Goal: Transaction & Acquisition: Purchase product/service

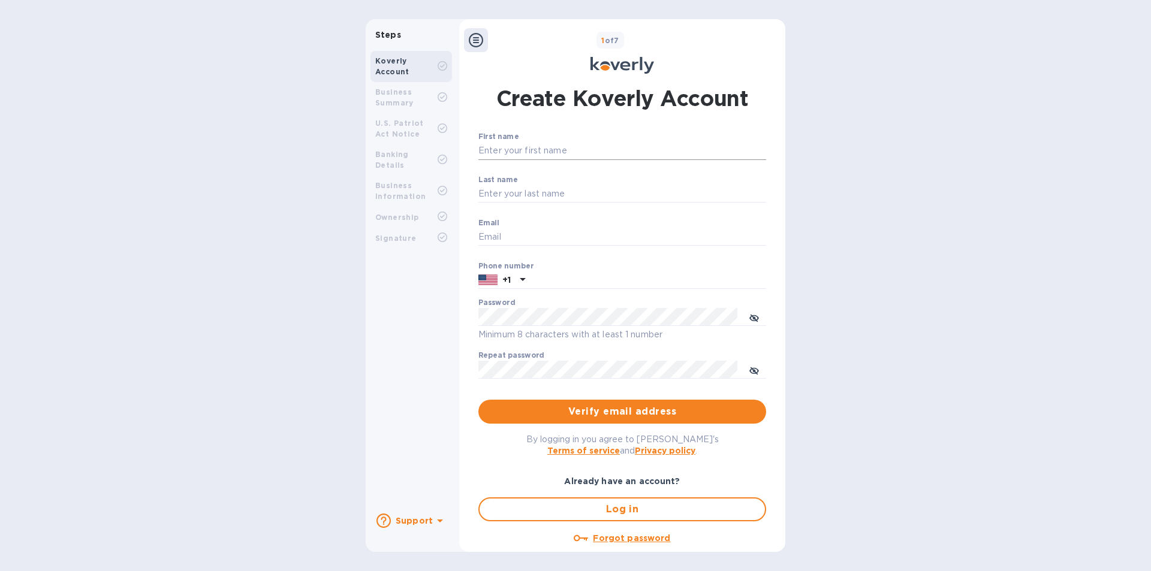
click at [538, 152] on input "First name" at bounding box center [622, 151] width 288 height 18
type input "Stephan"
type input "Joan"
type input "[EMAIL_ADDRESS][DOMAIN_NAME]"
type input "9492954090"
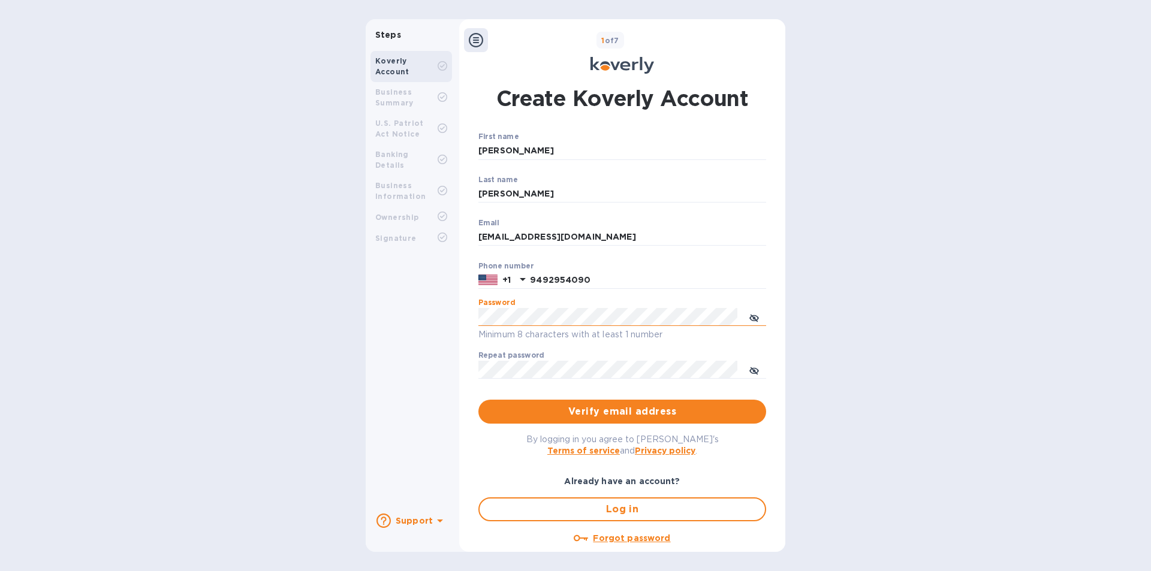
click at [758, 320] on button "toggle password visibility" at bounding box center [754, 317] width 24 height 24
click at [749, 371] on icon "toggle password visibility" at bounding box center [754, 371] width 10 height 10
click at [631, 411] on span "Verify email address" at bounding box center [622, 412] width 269 height 14
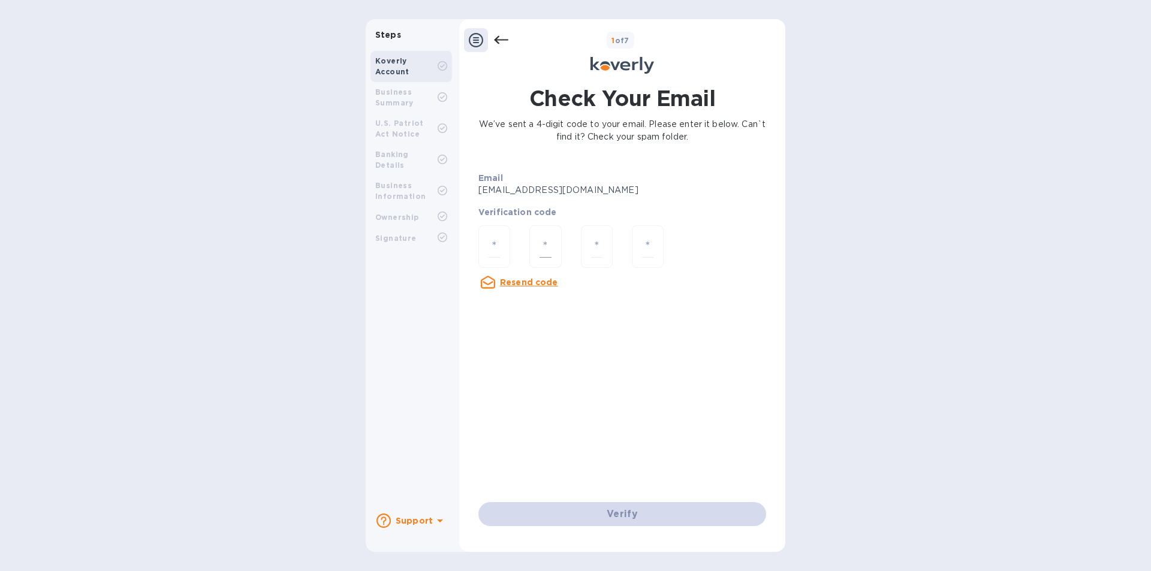
click at [529, 242] on div at bounding box center [545, 246] width 32 height 43
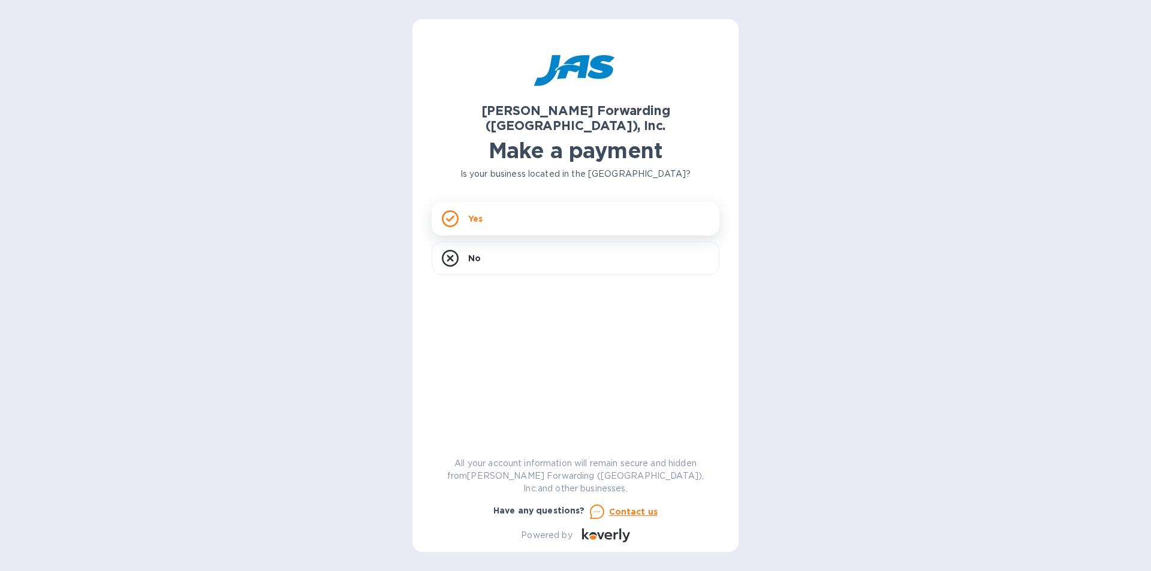
click at [459, 202] on div "Yes" at bounding box center [576, 219] width 288 height 34
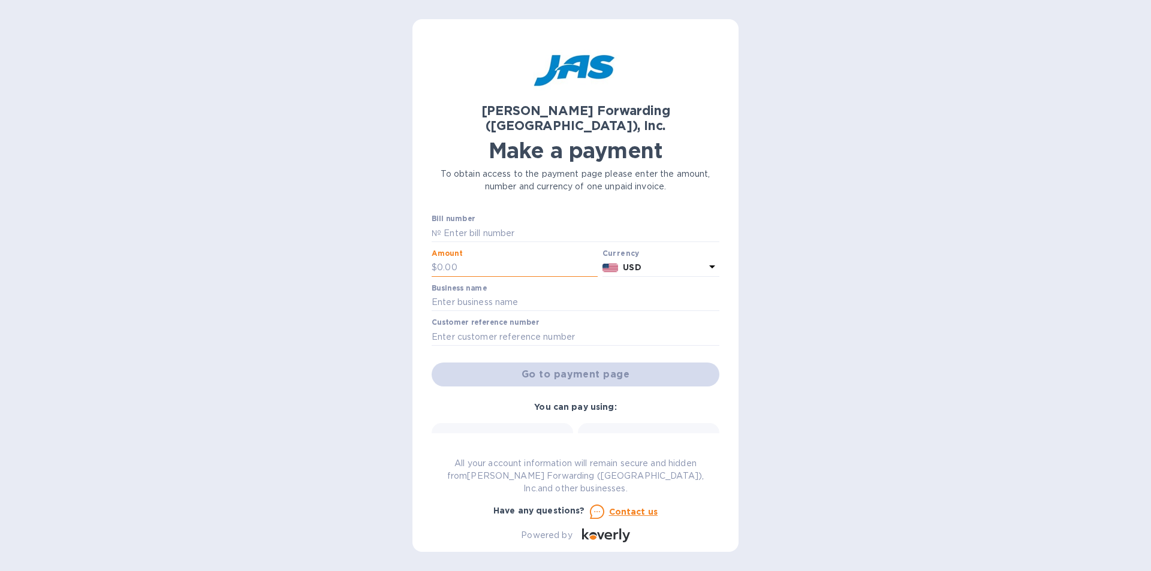
click at [444, 259] on input "text" at bounding box center [517, 268] width 161 height 18
type input "8,118.41"
click at [501, 294] on input "text" at bounding box center [576, 303] width 288 height 18
type input "Antiquefirearms.com"
click at [929, 340] on div "JAS Forwarding (USA), Inc. Make a payment To obtain access to the payment page …" at bounding box center [575, 285] width 1151 height 571
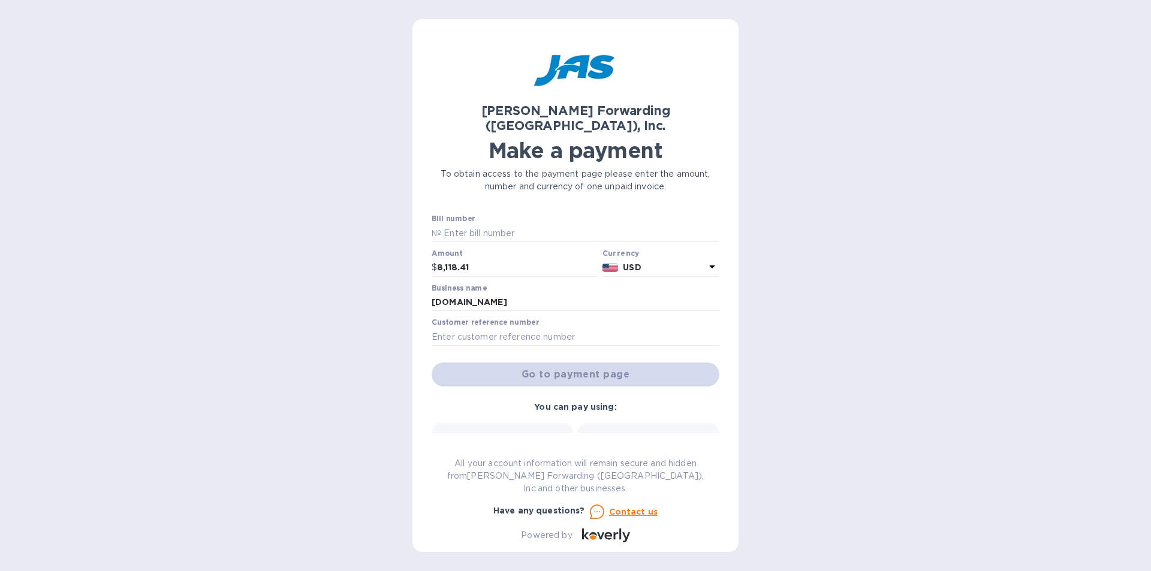
click at [517, 320] on label "Customer reference number" at bounding box center [485, 323] width 107 height 7
click at [475, 300] on div "Business name Antiquefirearms.com" at bounding box center [575, 299] width 293 height 35
click at [550, 294] on input "Antiquefirearms.com" at bounding box center [576, 303] width 288 height 18
click at [533, 320] on label "Customer reference number" at bounding box center [485, 323] width 107 height 7
click at [491, 328] on input "text" at bounding box center [576, 337] width 288 height 18
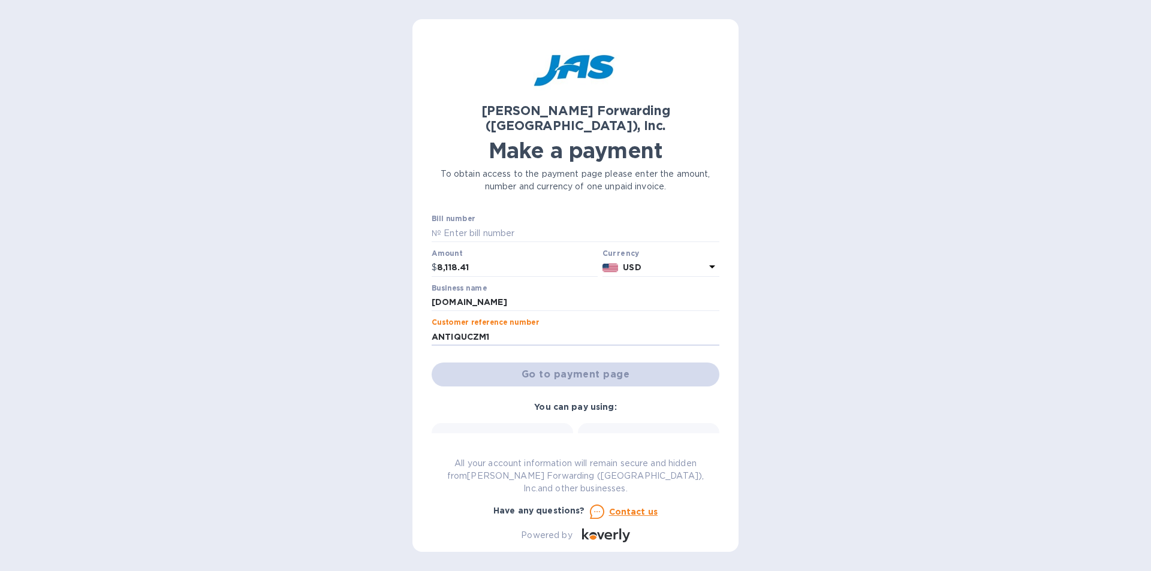
click at [571, 363] on div "Go to payment page" at bounding box center [575, 374] width 293 height 29
click at [520, 328] on input "ANTIQUCZM1" at bounding box center [576, 337] width 288 height 18
click at [533, 320] on label "Customer reference number" at bounding box center [485, 323] width 107 height 7
click at [521, 328] on input "ANTIQUCZM1" at bounding box center [576, 337] width 288 height 18
drag, startPoint x: 507, startPoint y: 326, endPoint x: 395, endPoint y: 317, distance: 112.5
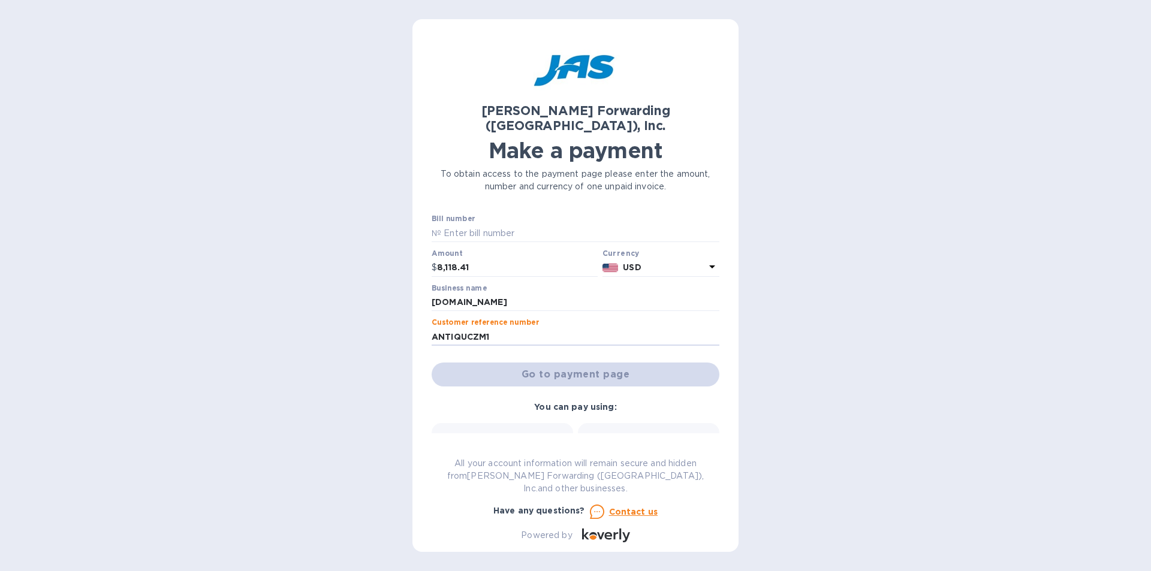
click at [395, 317] on div "JAS Forwarding (USA), Inc. Make a payment To obtain access to the payment page …" at bounding box center [575, 285] width 1151 height 571
click at [627, 361] on div "Go to payment page" at bounding box center [575, 374] width 293 height 29
click at [539, 328] on input "LAX503412198" at bounding box center [576, 337] width 288 height 18
click at [526, 320] on label "Customer reference number" at bounding box center [485, 323] width 107 height 7
click at [589, 366] on div "Go to payment page" at bounding box center [575, 374] width 293 height 29
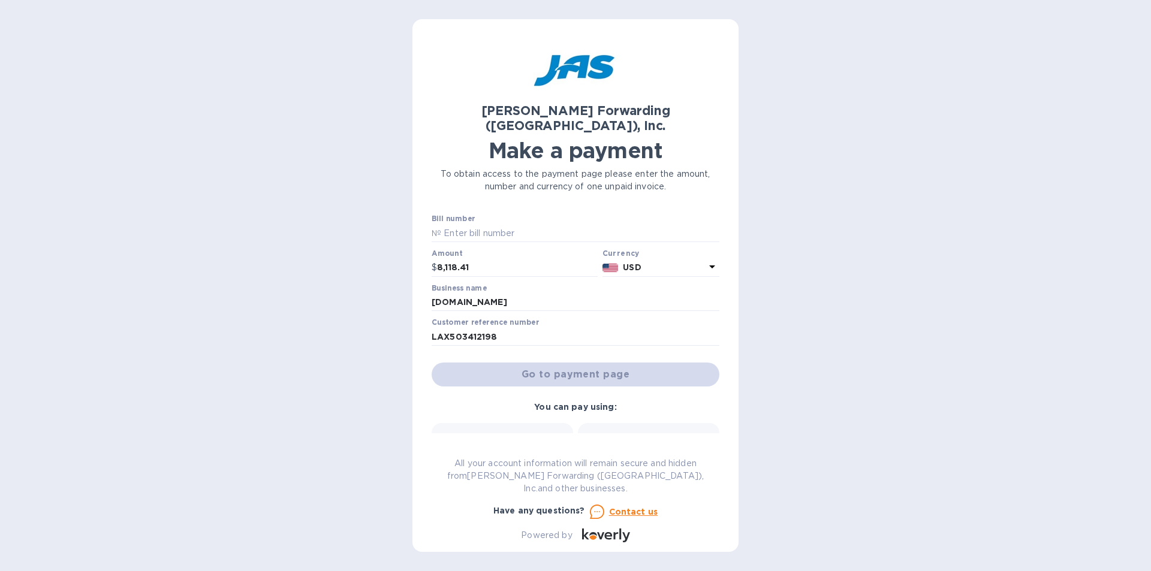
click at [588, 363] on div "Go to payment page" at bounding box center [575, 374] width 293 height 29
click at [501, 328] on input "LAX503412198" at bounding box center [576, 337] width 288 height 18
click at [442, 328] on input "LAX503412198" at bounding box center [576, 337] width 288 height 18
click at [545, 368] on div "Go to payment page" at bounding box center [575, 374] width 293 height 29
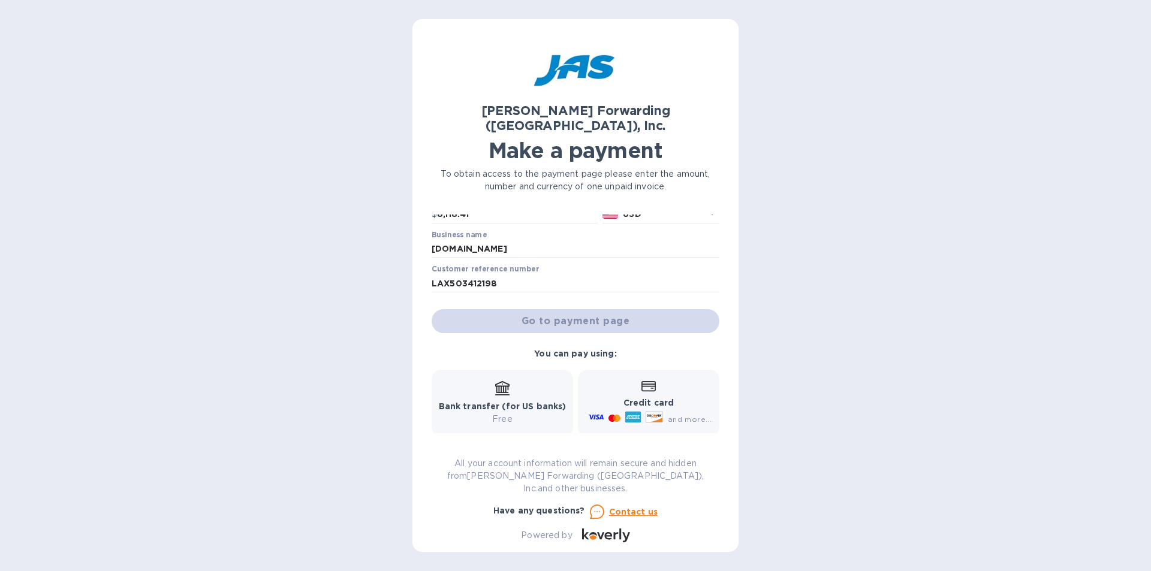
scroll to position [109, 0]
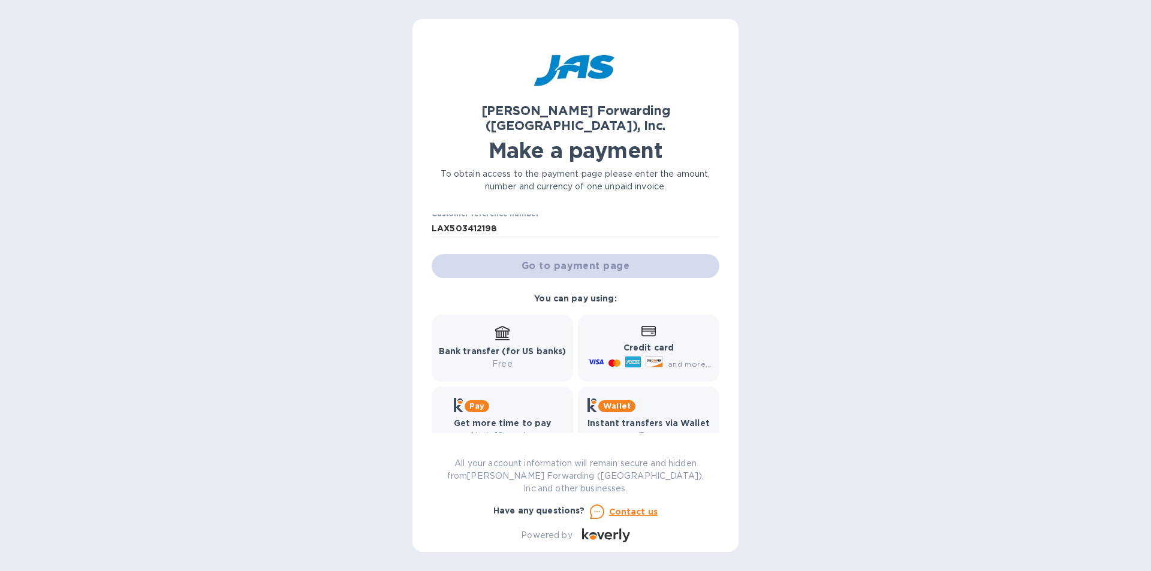
click at [516, 326] on div "Bank transfer (for US banks) Free" at bounding box center [503, 348] width 128 height 44
click at [502, 358] on p "Free" at bounding box center [503, 364] width 128 height 13
drag, startPoint x: 502, startPoint y: 350, endPoint x: 503, endPoint y: 326, distance: 24.6
click at [501, 358] on p "Free" at bounding box center [503, 364] width 128 height 13
click at [503, 326] on div "Bank transfer (for US banks) Free" at bounding box center [503, 348] width 128 height 44
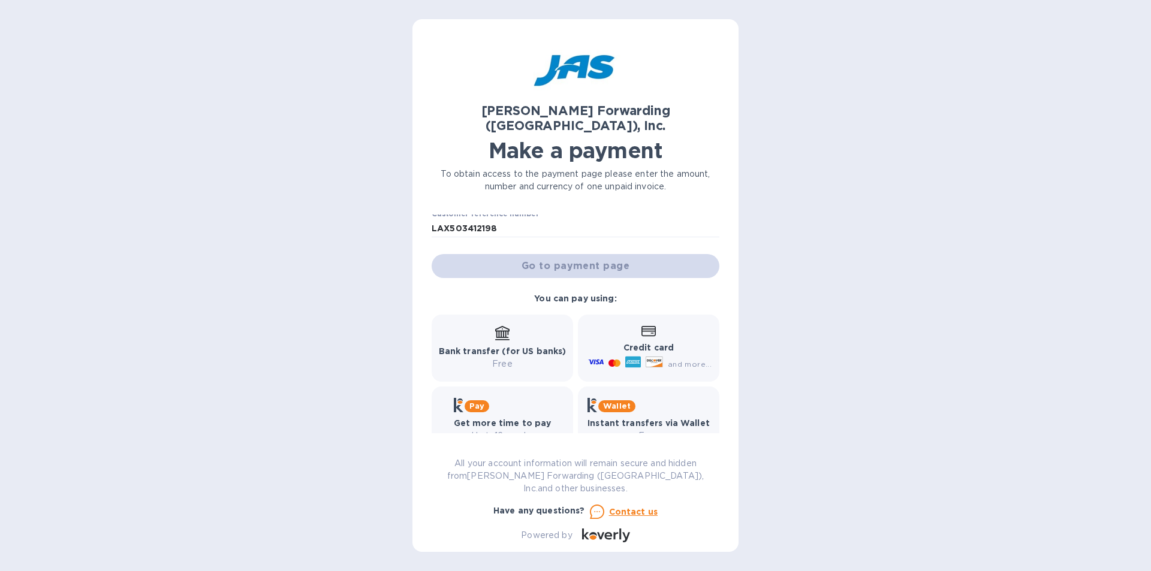
drag, startPoint x: 504, startPoint y: 315, endPoint x: 522, endPoint y: 317, distance: 18.1
click at [505, 326] on icon at bounding box center [502, 333] width 14 height 14
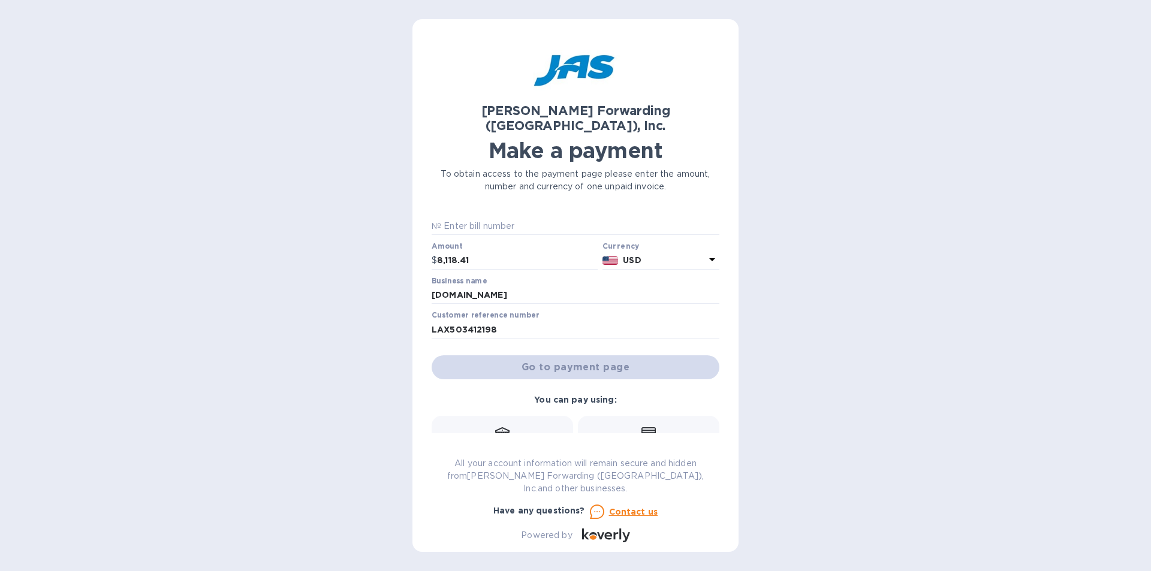
scroll to position [0, 0]
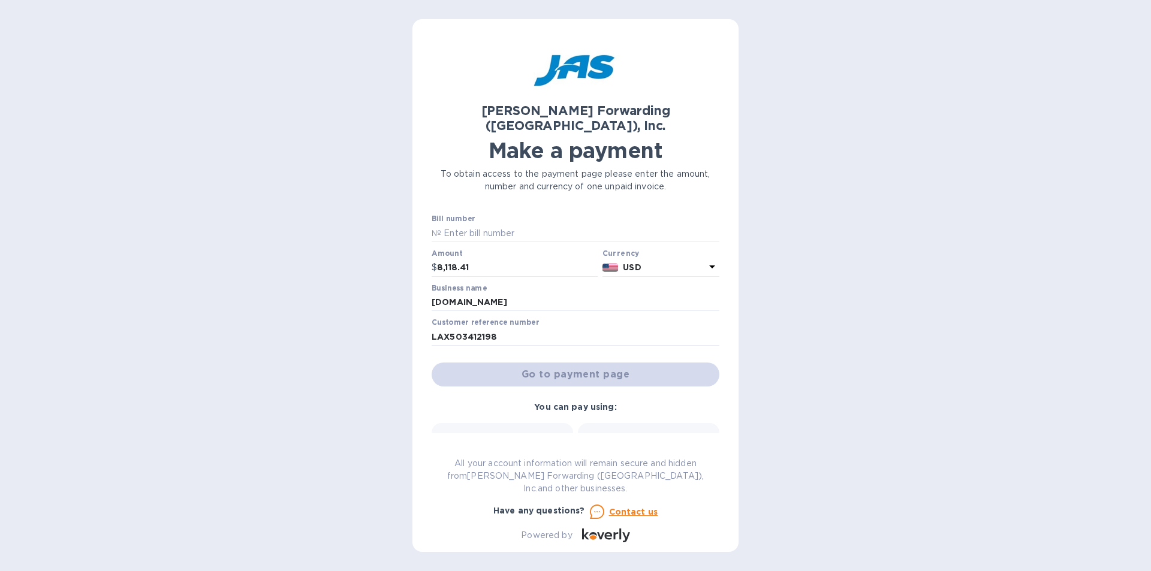
click at [476, 285] on label "Business name" at bounding box center [459, 288] width 55 height 7
click at [474, 295] on input "Antiquefirearms.com" at bounding box center [576, 303] width 288 height 18
click at [472, 318] on div "Customer reference number LAX503412198" at bounding box center [576, 332] width 288 height 28
click at [483, 328] on input "LAX503412198" at bounding box center [576, 337] width 288 height 18
drag, startPoint x: 515, startPoint y: 321, endPoint x: 438, endPoint y: 321, distance: 77.3
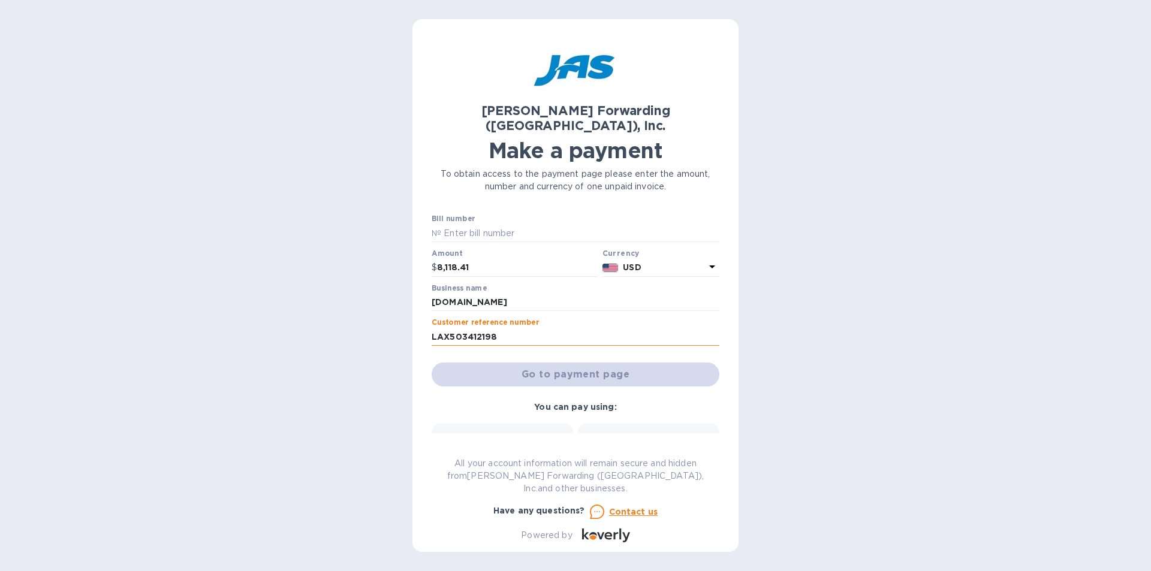
click at [438, 328] on input "LAX503412198" at bounding box center [576, 337] width 288 height 18
type input "8"
click at [603, 338] on div "Bill number № Amount $ 8,118.41 Currency USD Business name Antiquefirearms.com …" at bounding box center [575, 300] width 293 height 177
drag, startPoint x: 538, startPoint y: 324, endPoint x: 533, endPoint y: 321, distance: 6.2
click at [539, 328] on input "C5903508668" at bounding box center [576, 337] width 288 height 18
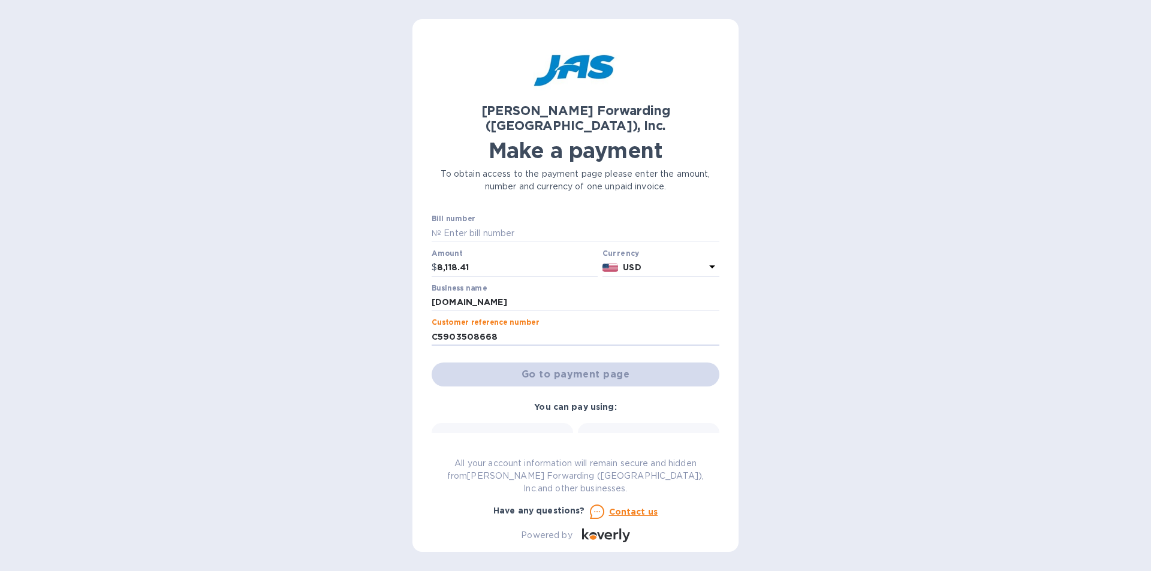
drag, startPoint x: 521, startPoint y: 318, endPoint x: 333, endPoint y: 305, distance: 188.8
click at [330, 305] on div "JAS Forwarding (USA), Inc. Make a payment To obtain access to the payment page …" at bounding box center [575, 285] width 1151 height 571
click at [516, 328] on input "C5903508668" at bounding box center [576, 337] width 288 height 18
drag, startPoint x: 516, startPoint y: 321, endPoint x: 278, endPoint y: 290, distance: 240.0
click at [275, 289] on div "JAS Forwarding (USA), Inc. Make a payment To obtain access to the payment page …" at bounding box center [575, 285] width 1151 height 571
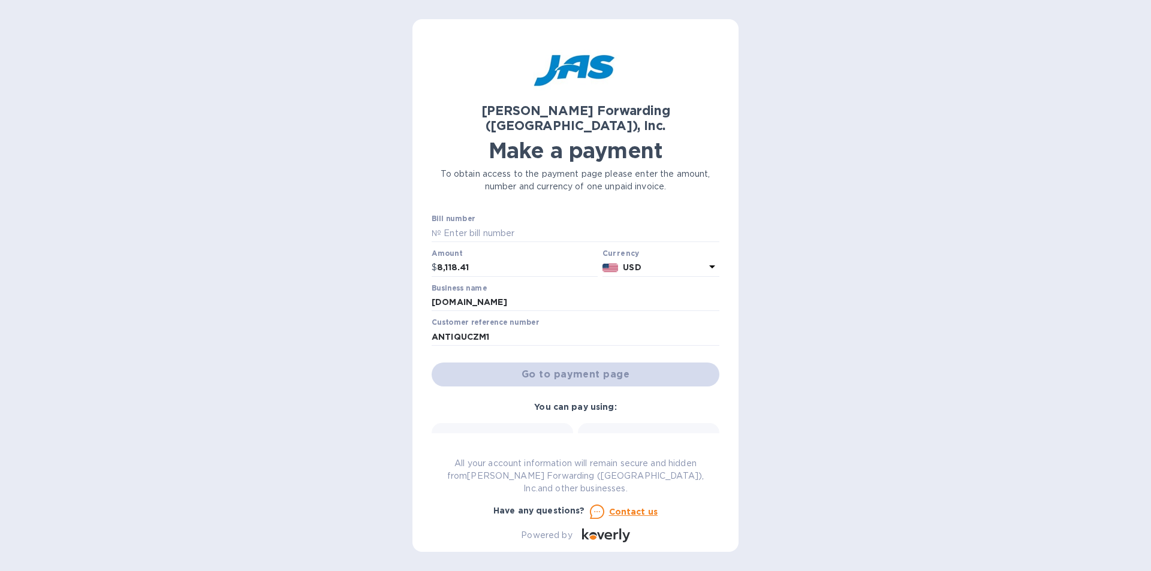
click at [570, 360] on div "Go to payment page" at bounding box center [575, 374] width 293 height 29
click at [462, 328] on input "ANTIQUCZM1" at bounding box center [576, 337] width 288 height 18
click at [517, 320] on label "Customer reference number" at bounding box center [485, 323] width 107 height 7
click at [708, 260] on icon at bounding box center [712, 267] width 14 height 14
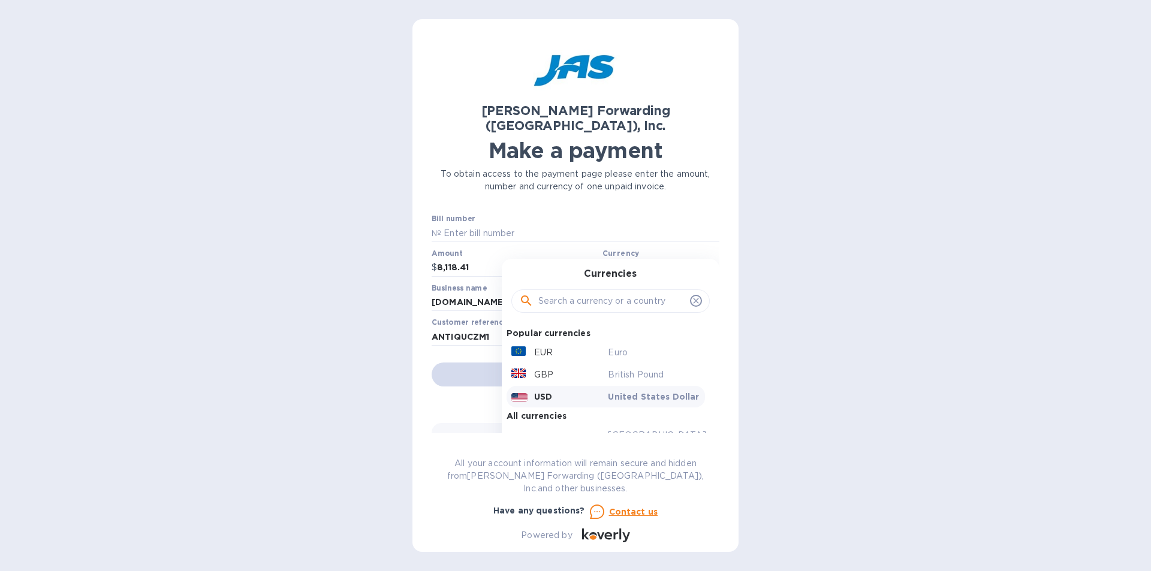
click at [534, 391] on p "USD" at bounding box center [543, 397] width 18 height 12
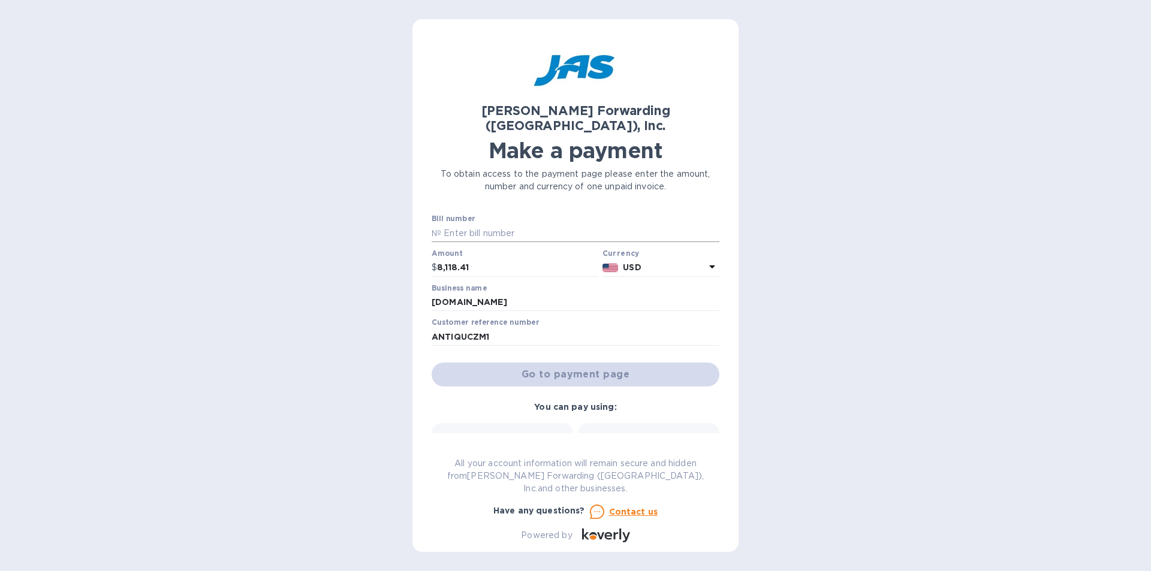
click at [483, 224] on input "text" at bounding box center [580, 233] width 278 height 18
click at [504, 328] on input "ANTIQUCZM1" at bounding box center [576, 337] width 288 height 18
type input "ANTIQUCZM1"
click at [466, 224] on input "text" at bounding box center [580, 233] width 278 height 18
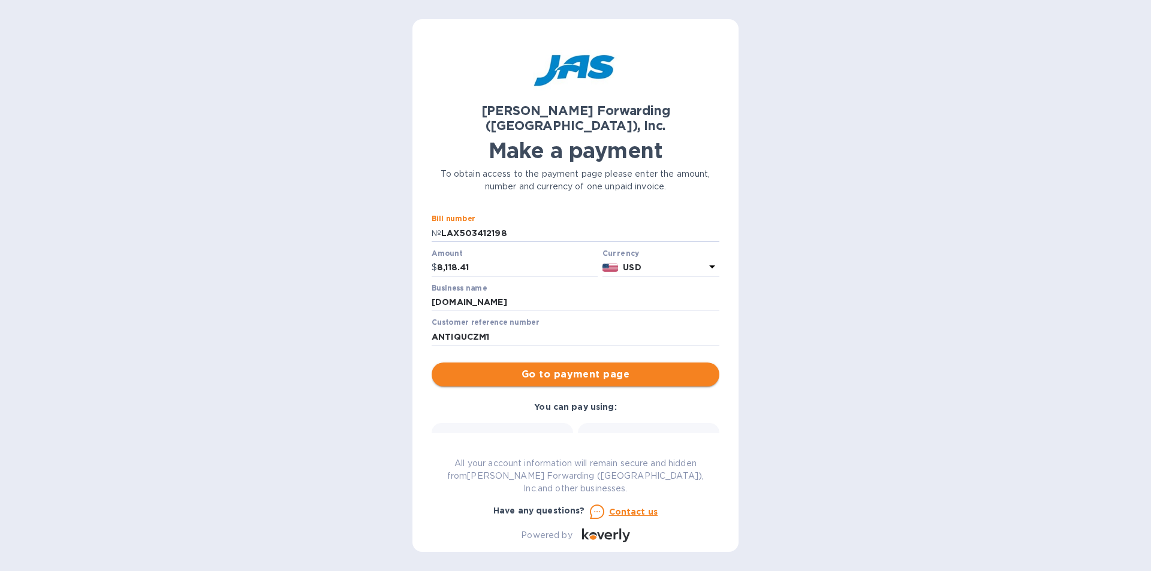
type input "LAX503412198"
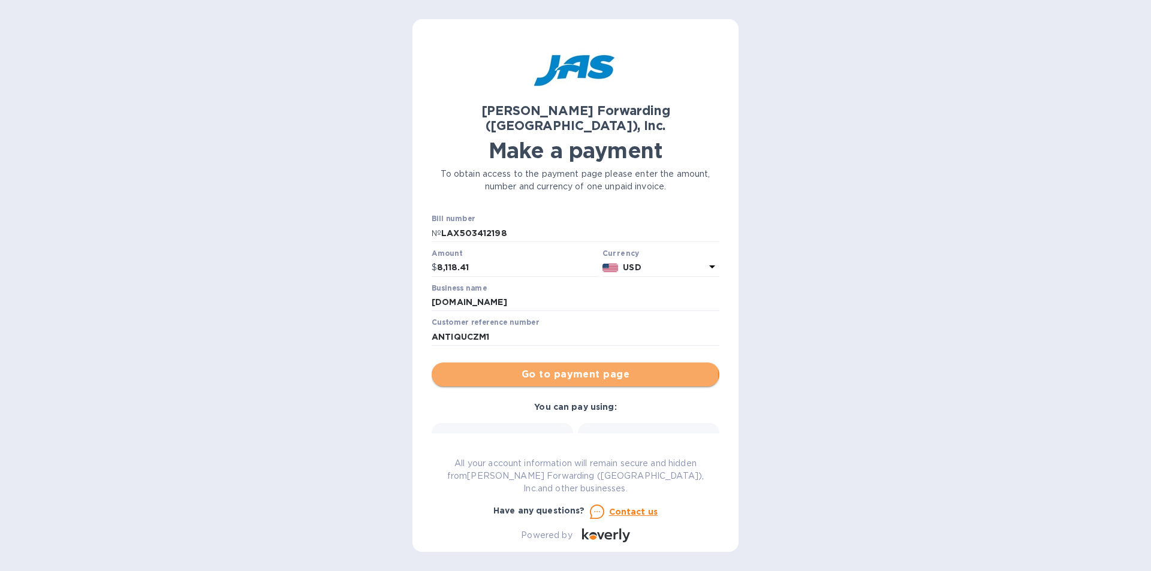
click at [574, 368] on span "Go to payment page" at bounding box center [575, 375] width 269 height 14
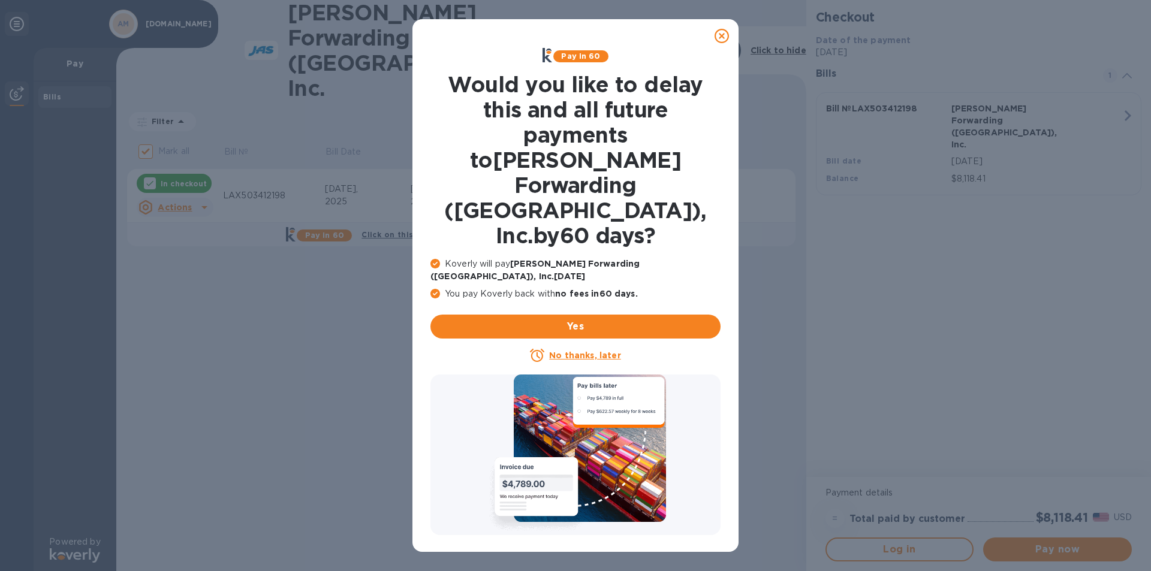
click at [723, 33] on icon at bounding box center [722, 36] width 14 height 14
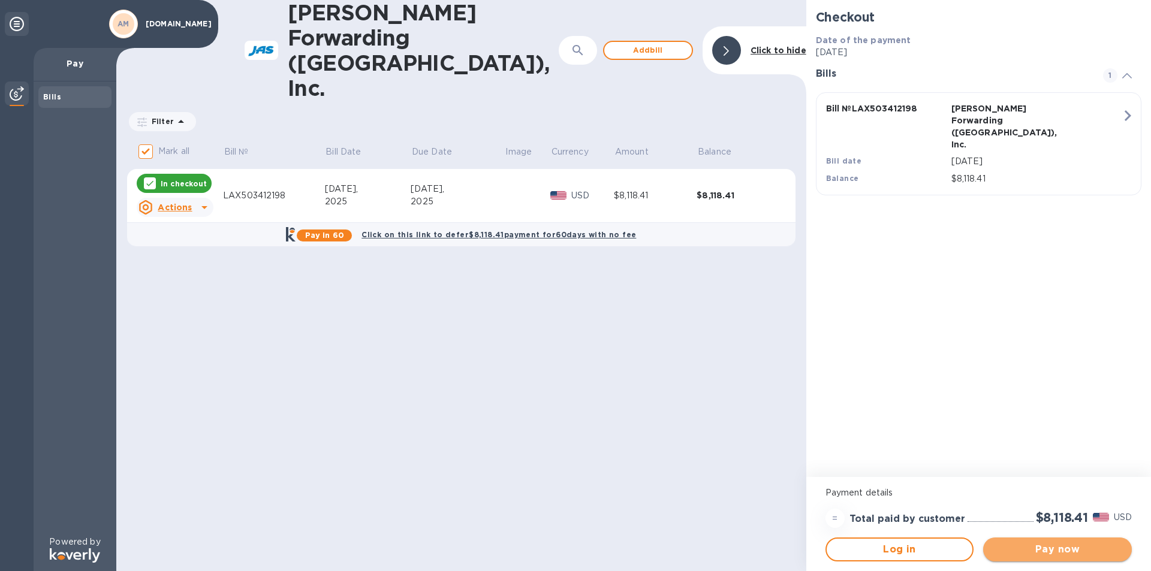
click at [1058, 549] on span "Pay now" at bounding box center [1058, 550] width 130 height 14
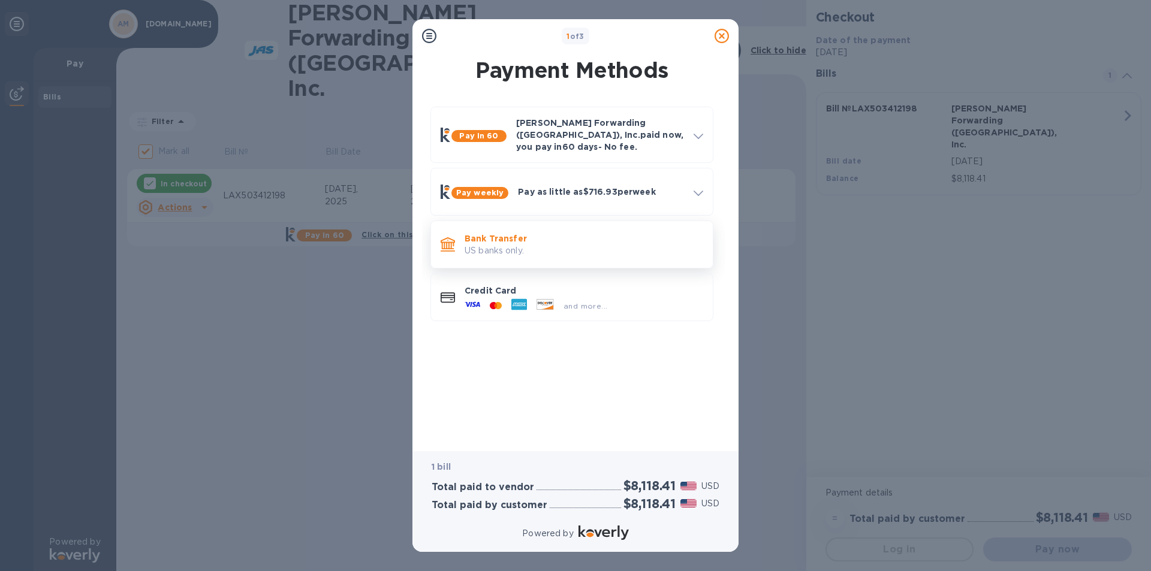
click at [499, 234] on p "Bank Transfer" at bounding box center [584, 239] width 239 height 12
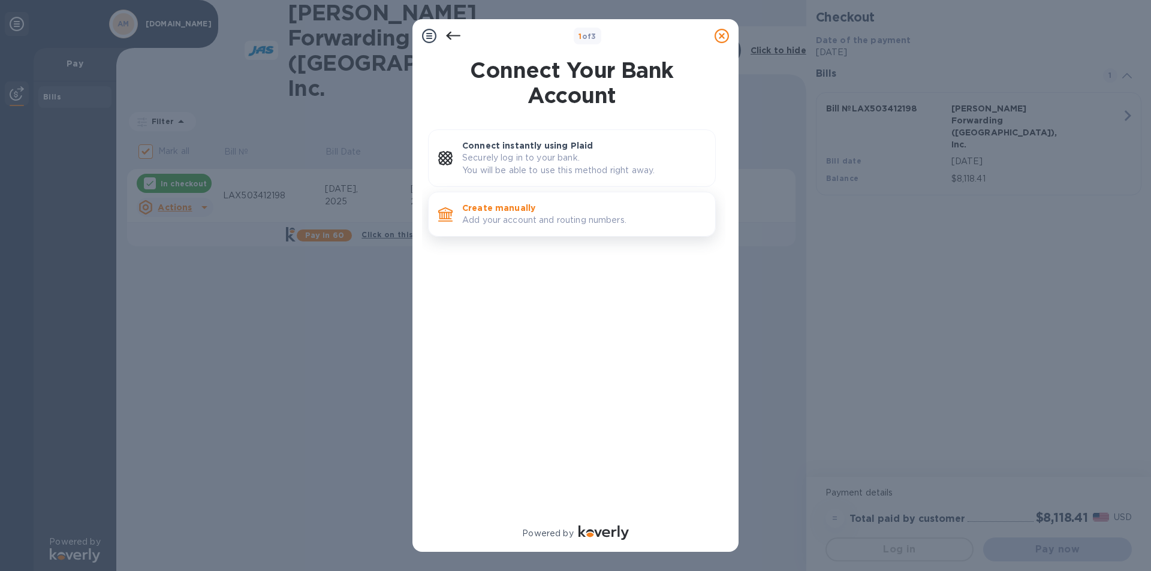
click at [512, 211] on p "Create manually" at bounding box center [583, 208] width 243 height 12
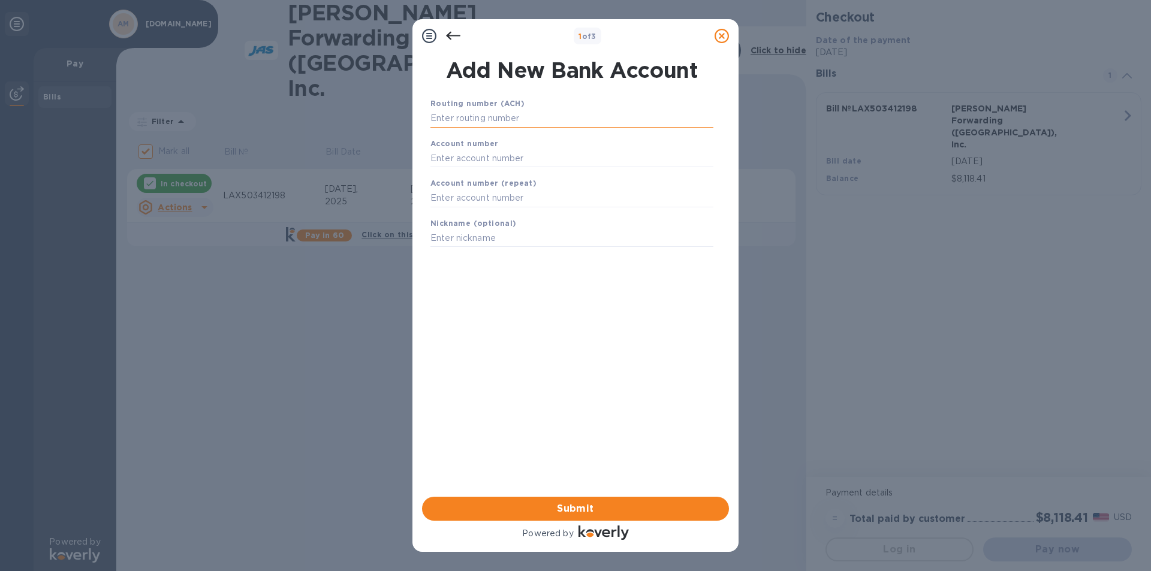
click at [499, 112] on input "text" at bounding box center [571, 119] width 283 height 18
type input "121000358"
click at [472, 168] on input "text" at bounding box center [571, 173] width 283 height 18
type input "121000358"
click at [482, 214] on input "text" at bounding box center [571, 213] width 283 height 18
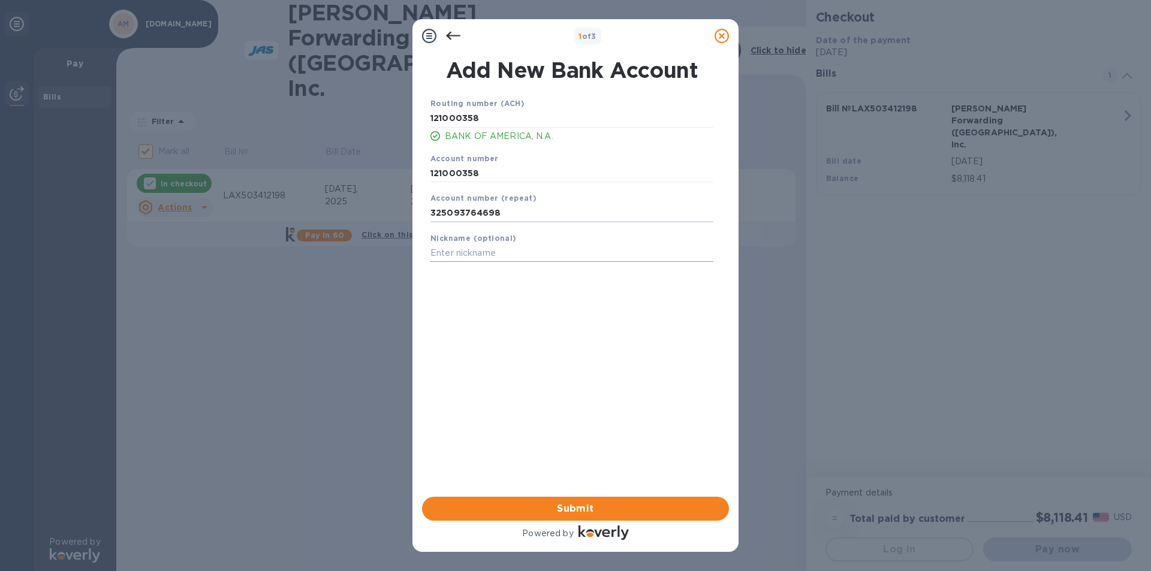
type input "325093764698"
click at [451, 246] on input "text" at bounding box center [571, 254] width 283 height 18
click at [456, 234] on b "Nickname (optional)" at bounding box center [473, 238] width 86 height 9
click at [515, 210] on input "325093764698" at bounding box center [571, 213] width 283 height 18
click at [481, 242] on b "Nickname (optional)" at bounding box center [473, 238] width 86 height 9
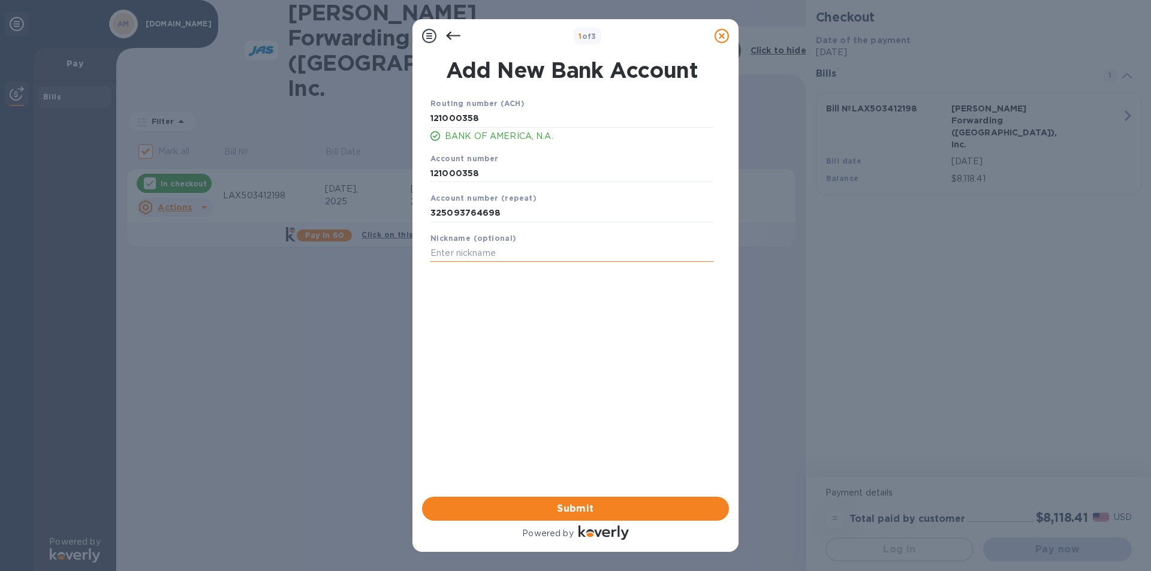
click at [468, 254] on input "text" at bounding box center [571, 254] width 283 height 18
type input "JAS Forwarding"
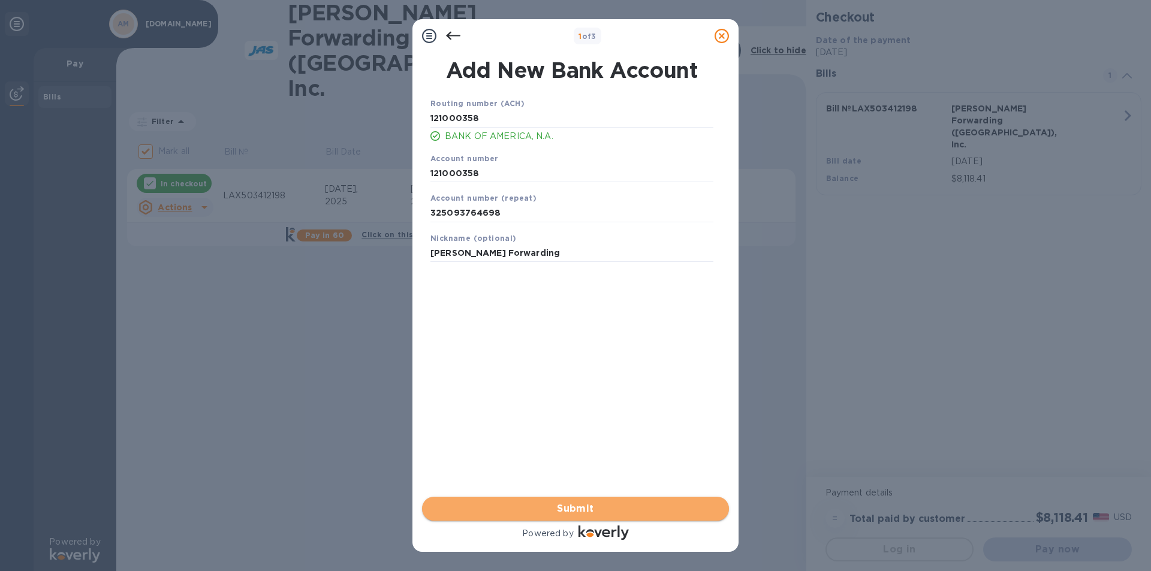
click at [561, 509] on span "Submit" at bounding box center [576, 509] width 288 height 14
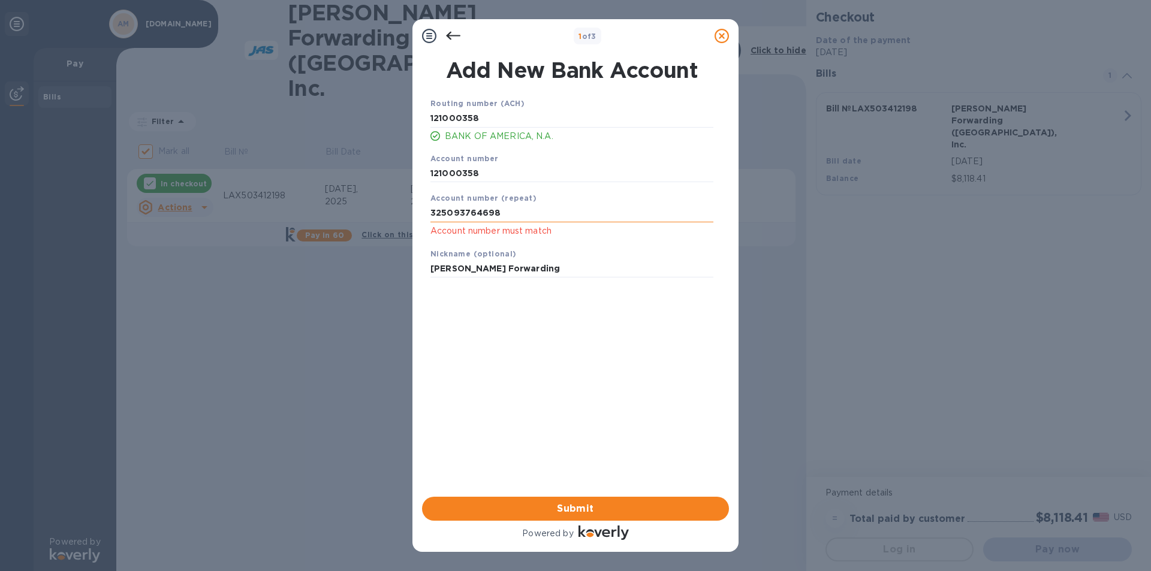
click at [504, 215] on input "325093764698" at bounding box center [571, 213] width 283 height 18
click at [497, 240] on div "Account number (repeat) 325093764698 Account number must match" at bounding box center [572, 215] width 293 height 56
click at [468, 254] on b "Nickname (optional)" at bounding box center [473, 253] width 86 height 9
click at [472, 215] on input "325093764698" at bounding box center [571, 213] width 283 height 18
click at [475, 196] on b "Account number (repeat)" at bounding box center [483, 198] width 106 height 9
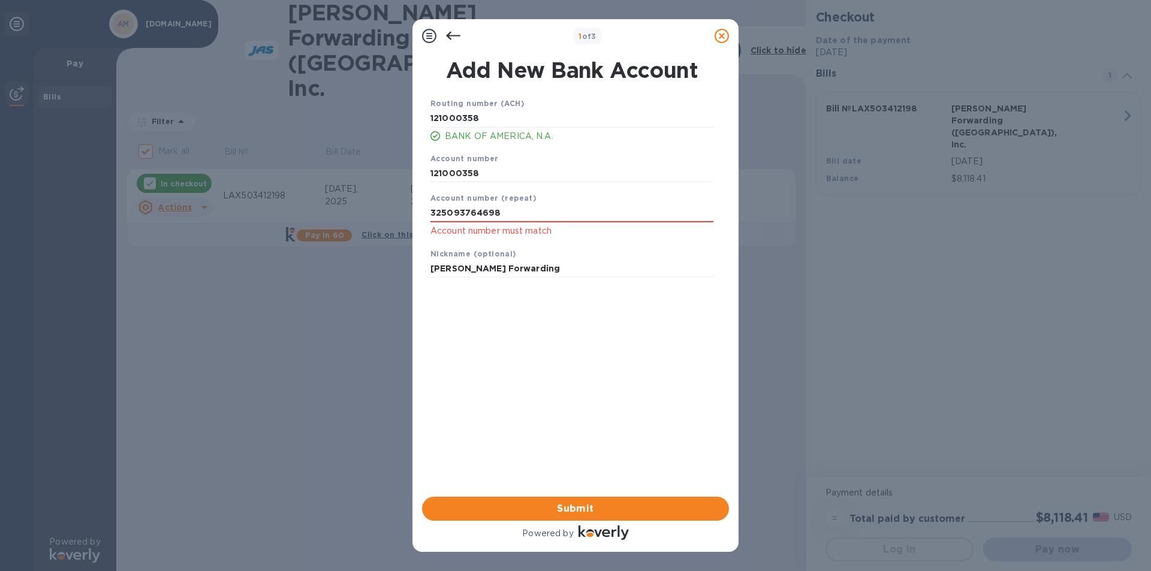
click at [483, 185] on div "Account number 121000358" at bounding box center [572, 167] width 293 height 40
drag, startPoint x: 483, startPoint y: 171, endPoint x: 376, endPoint y: 161, distance: 107.8
click at [380, 160] on div "1 of 3 Add New Bank Account Routing number (ACH) 121000358 BANK OF AMERICA, N.A…" at bounding box center [575, 285] width 1151 height 571
type input "325093764698"
click at [671, 345] on div "Routing number (ACH) 121000358 BANK OF AMERICA, N.A. Account number 32509376469…" at bounding box center [572, 282] width 307 height 388
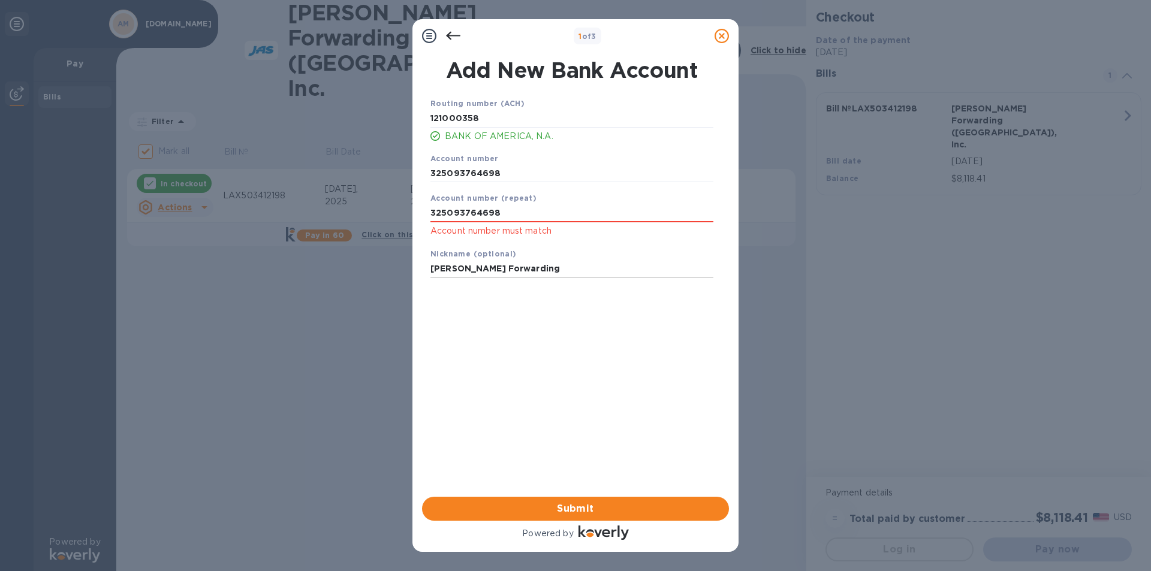
drag, startPoint x: 608, startPoint y: 284, endPoint x: 601, endPoint y: 276, distance: 10.6
click at [608, 284] on div "Save" at bounding box center [572, 287] width 293 height 10
click at [525, 226] on p "Account number must match" at bounding box center [571, 231] width 283 height 14
drag, startPoint x: 470, startPoint y: 293, endPoint x: 515, endPoint y: 341, distance: 65.7
click at [472, 294] on div "Routing number (ACH) 121000358 BANK OF AMERICA, N.A. Account number 32509376469…" at bounding box center [572, 282] width 307 height 388
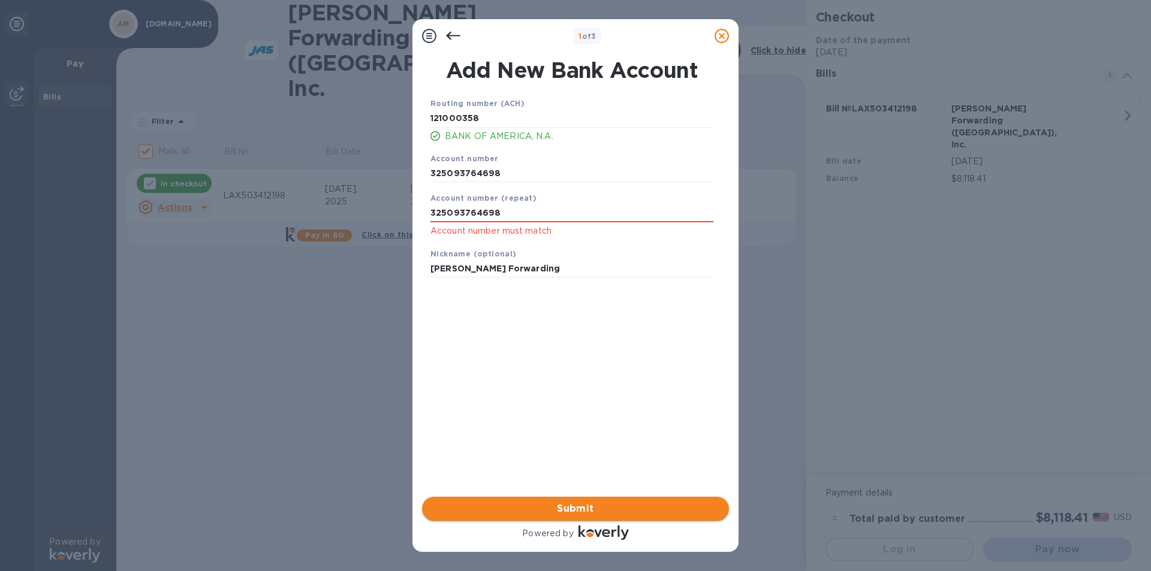
click at [602, 516] on button "Submit" at bounding box center [575, 509] width 307 height 24
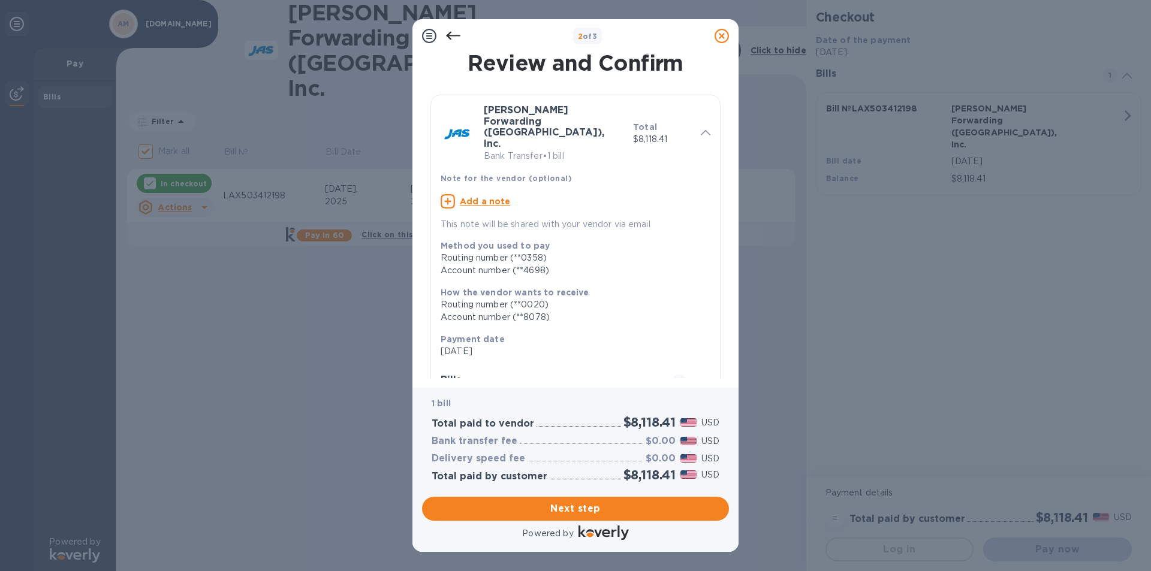
click at [520, 218] on p "This note will be shared with your vendor via email" at bounding box center [576, 224] width 270 height 13
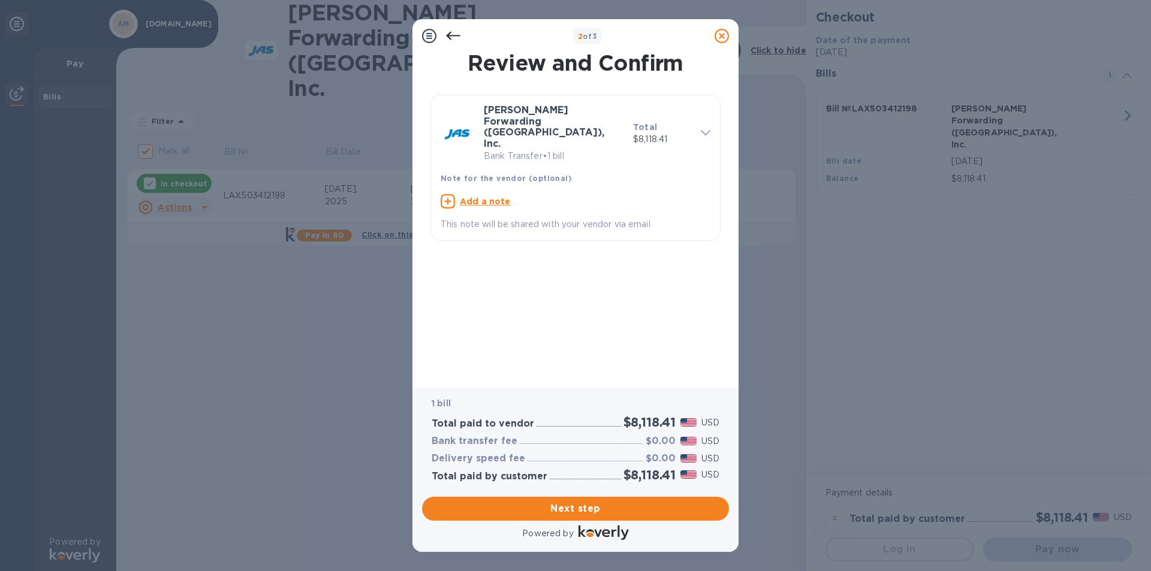
click at [520, 218] on p "This note will be shared with your vendor via email" at bounding box center [576, 224] width 270 height 13
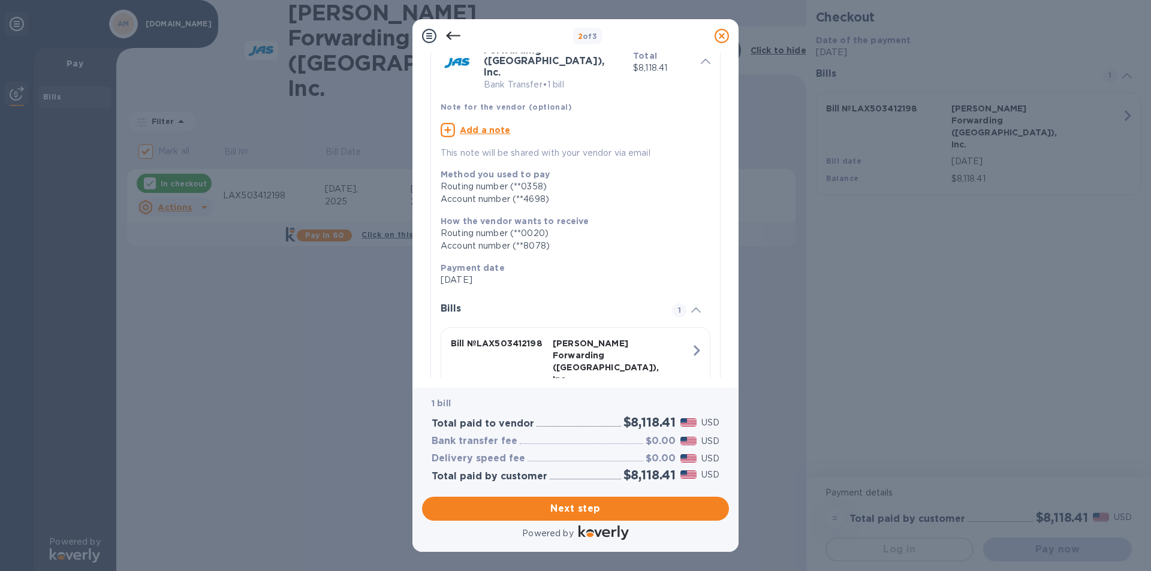
scroll to position [97, 0]
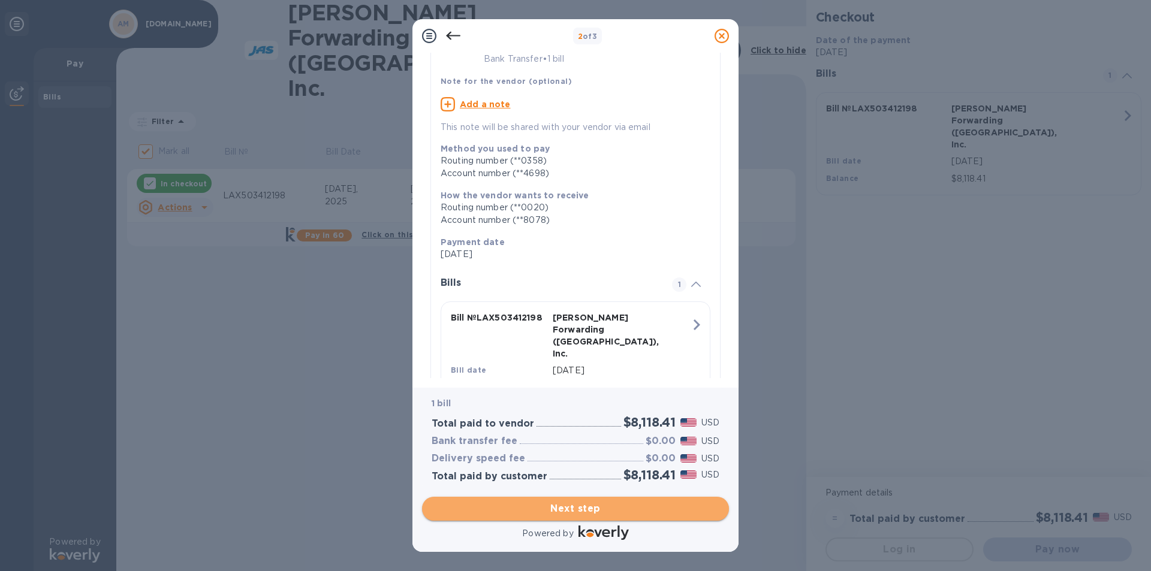
click at [573, 511] on span "Next step" at bounding box center [576, 509] width 288 height 14
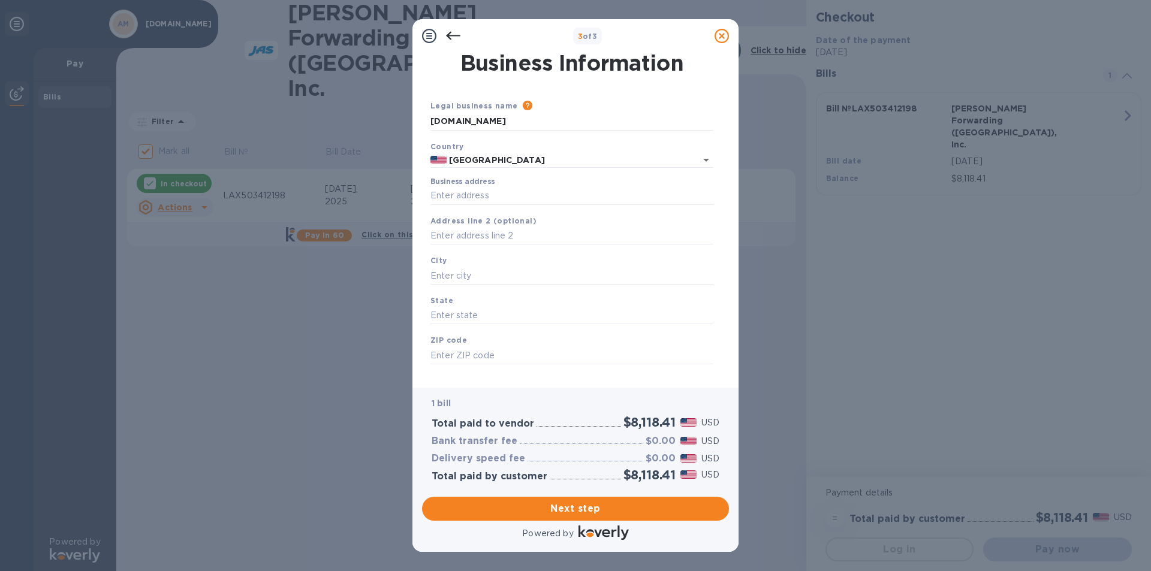
scroll to position [15, 0]
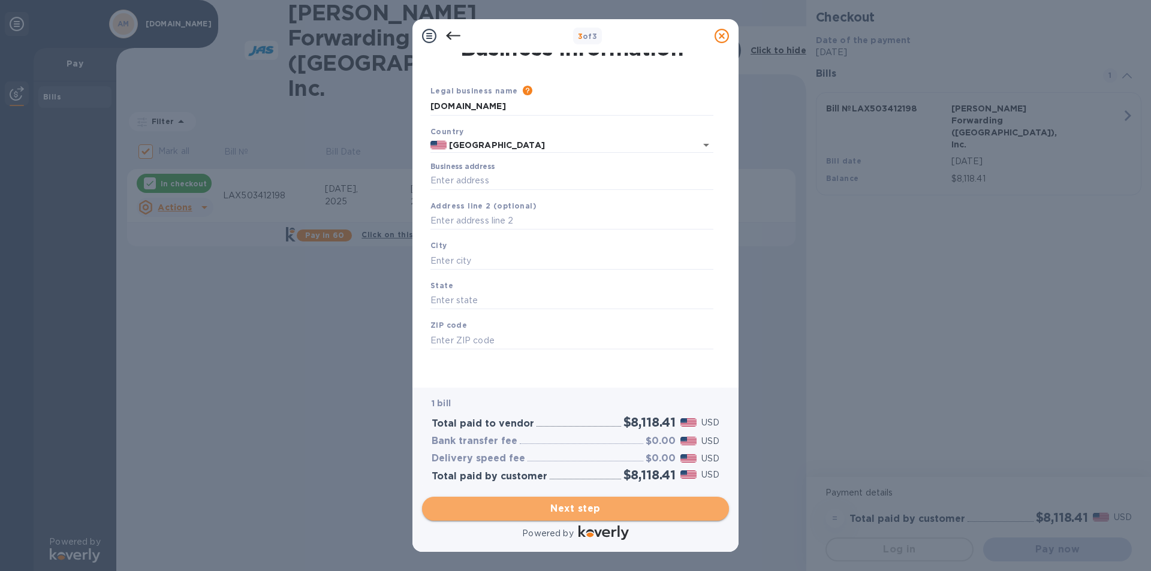
click at [582, 510] on span "Next step" at bounding box center [576, 509] width 288 height 14
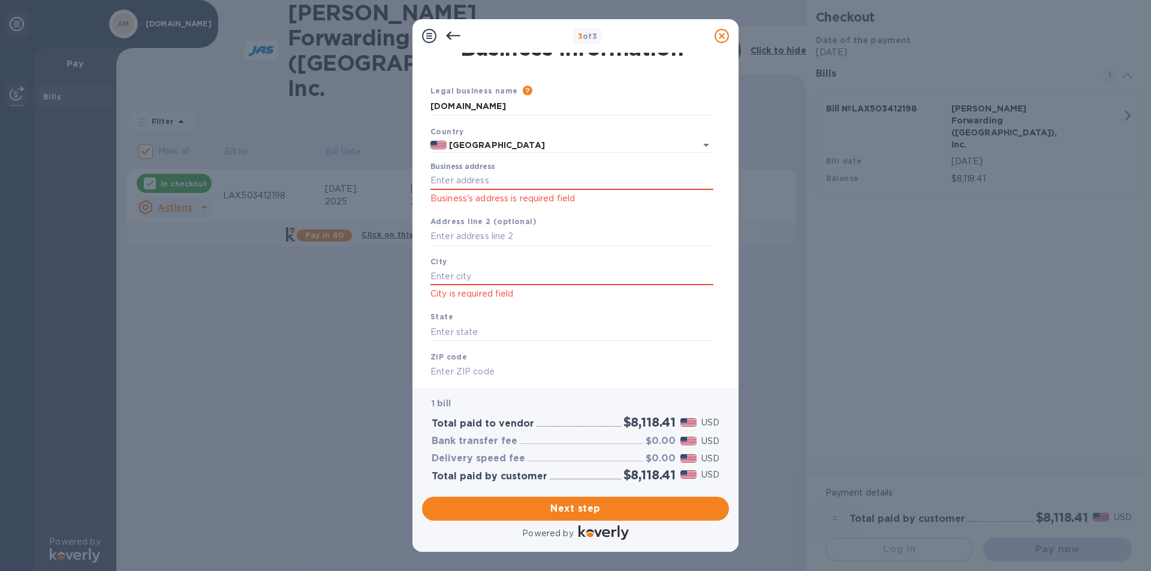
click at [485, 195] on p "Business's address is required field" at bounding box center [571, 199] width 283 height 14
click at [465, 181] on input "Business address" at bounding box center [571, 181] width 283 height 18
type input "775 West 17th Street"
click at [471, 235] on input "text" at bounding box center [571, 237] width 283 height 18
type input "Suite D"
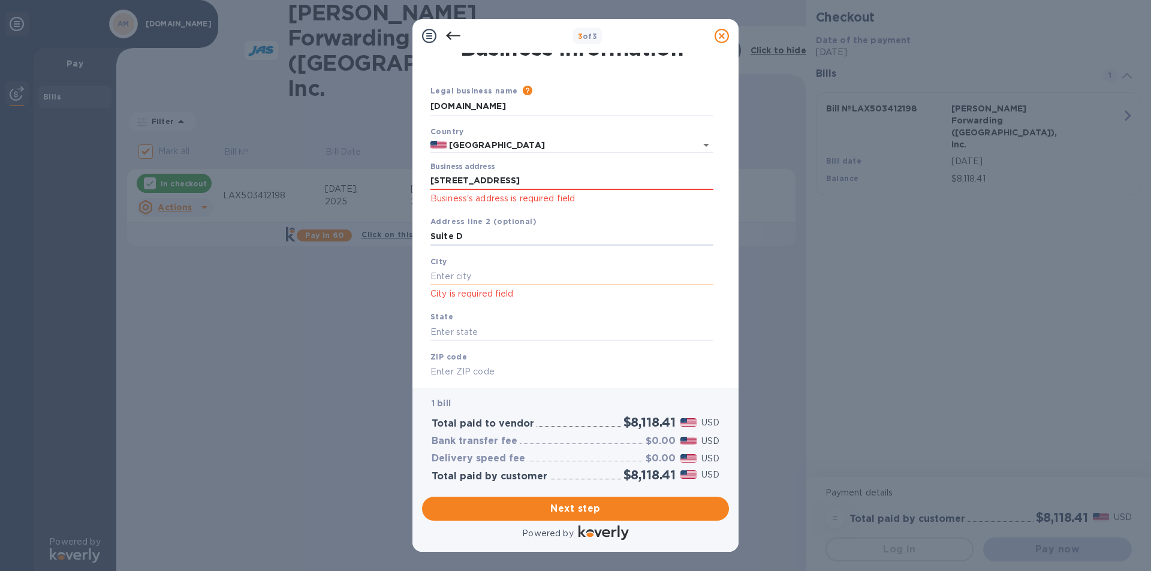
click at [466, 270] on input "text" at bounding box center [571, 276] width 283 height 18
type input "Costa Mesa"
click at [445, 332] on input "text" at bounding box center [571, 332] width 283 height 18
type input "CA"
click at [462, 371] on input "text" at bounding box center [571, 372] width 283 height 18
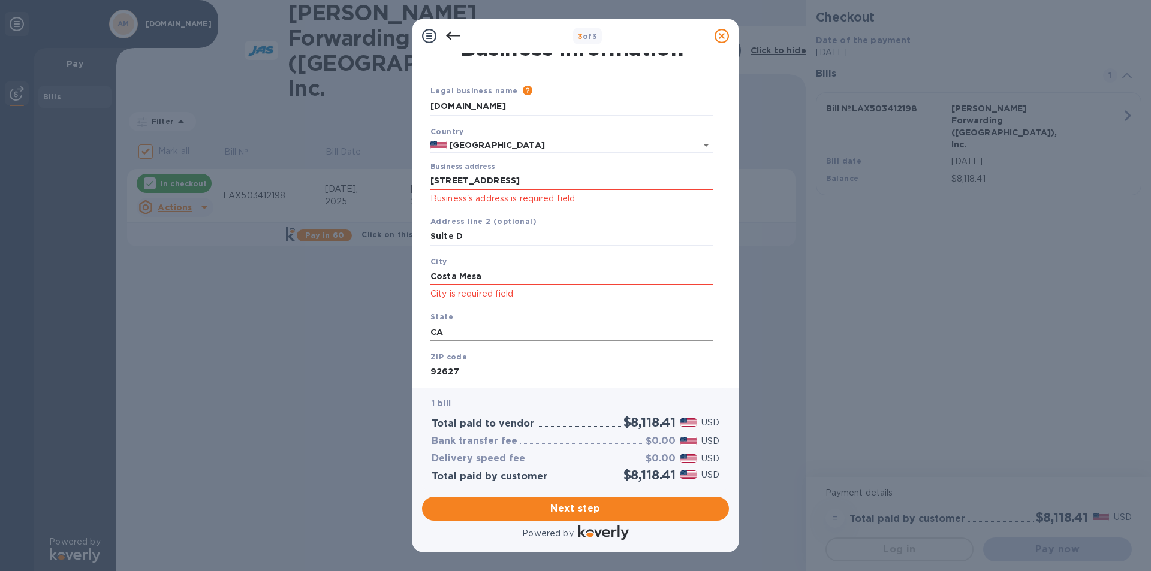
type input "92627"
click at [650, 323] on input "CA" at bounding box center [571, 332] width 283 height 18
click at [580, 507] on span "Next step" at bounding box center [576, 509] width 288 height 14
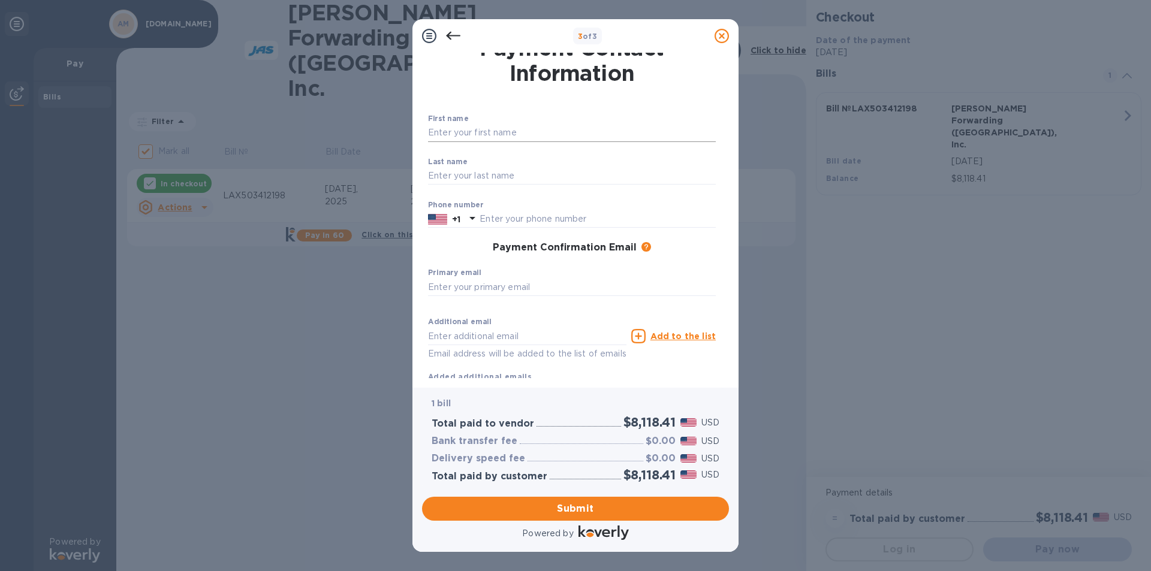
click at [493, 133] on input "text" at bounding box center [572, 133] width 288 height 18
type input "Stephan"
type input "Joan"
type input "9492954090"
type input "[EMAIL_ADDRESS][DOMAIN_NAME]"
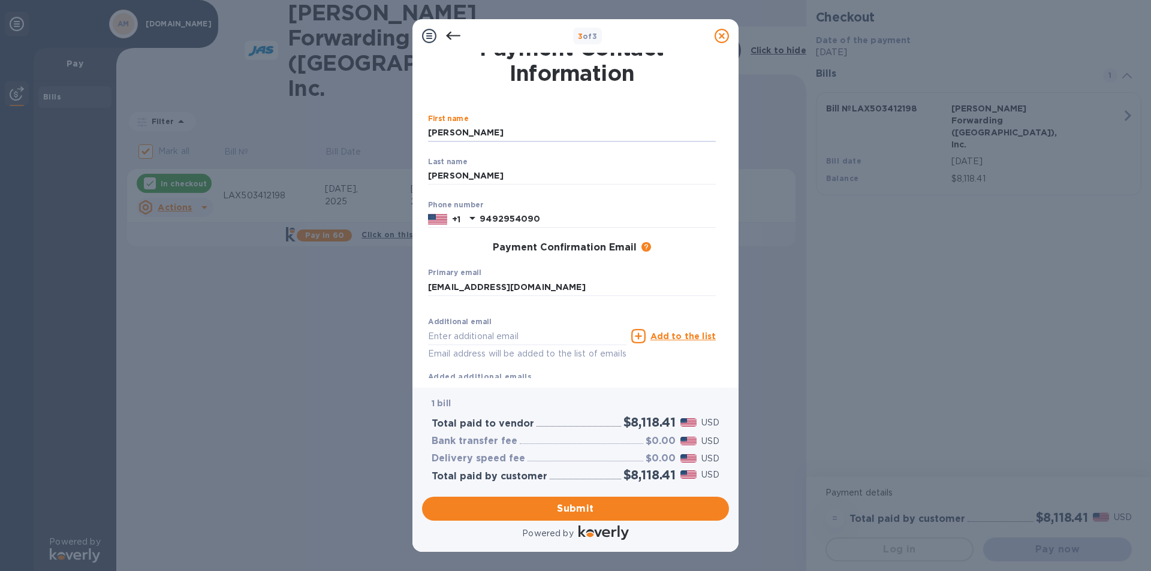
type input "[EMAIL_ADDRESS][DOMAIN_NAME]"
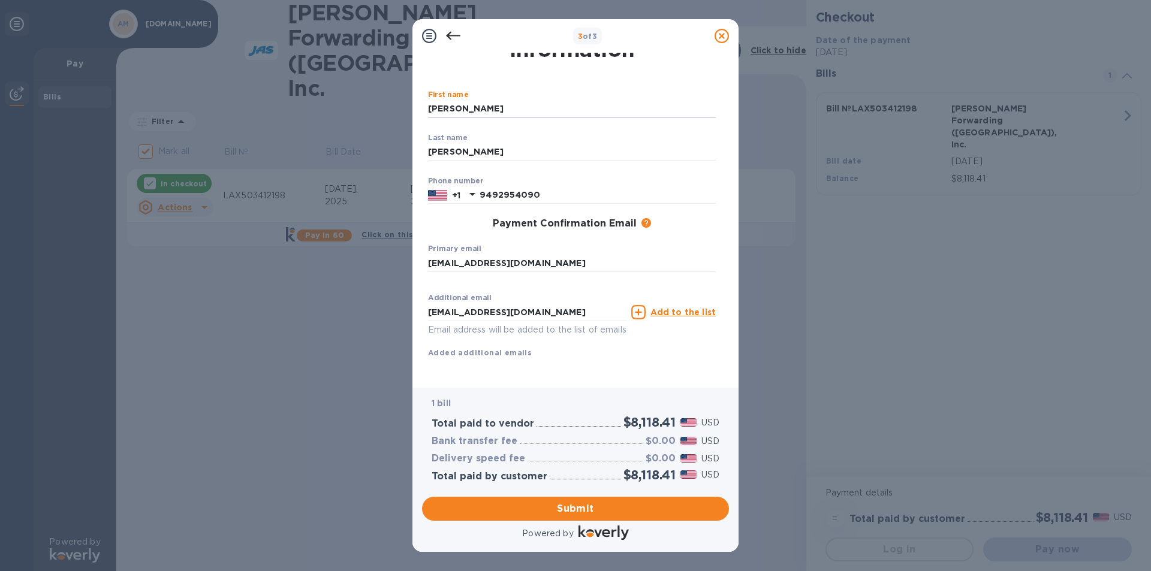
scroll to position [53, 0]
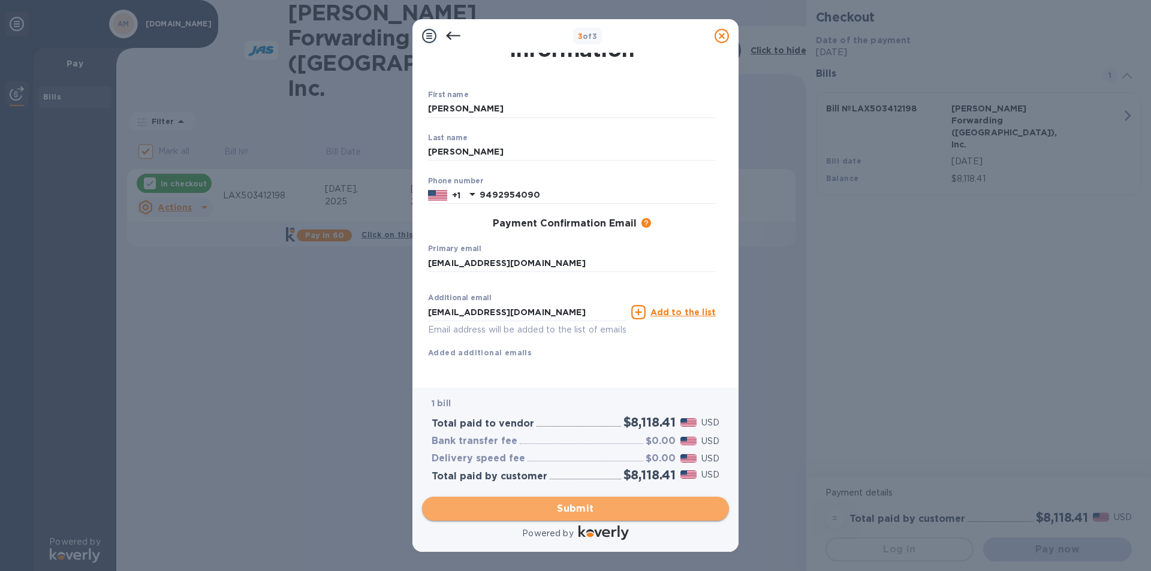
click at [580, 511] on span "Submit" at bounding box center [576, 509] width 288 height 14
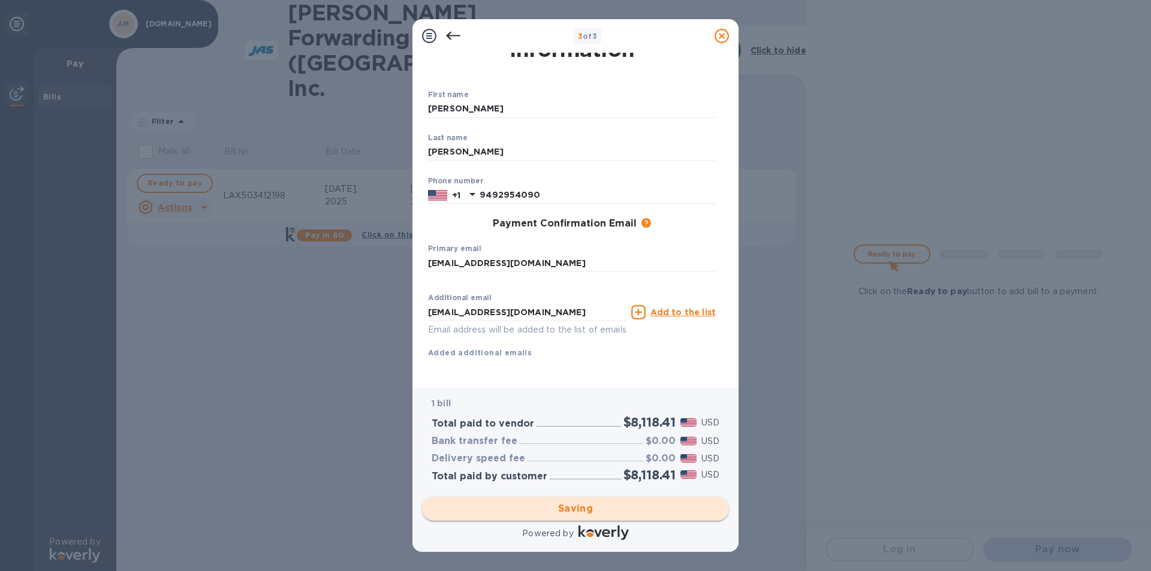
checkbox input "false"
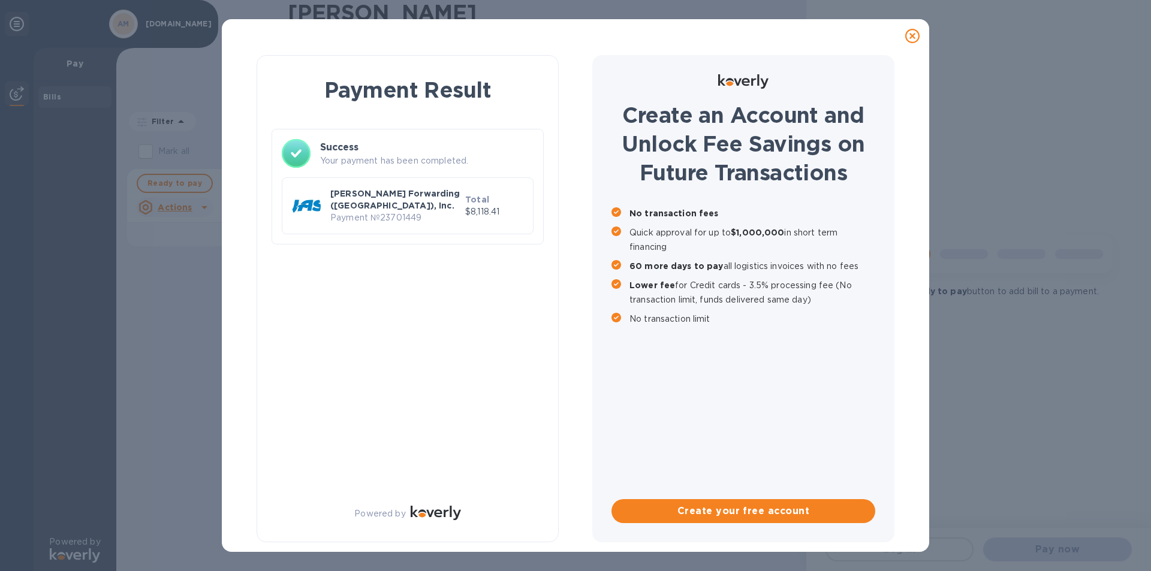
scroll to position [0, 0]
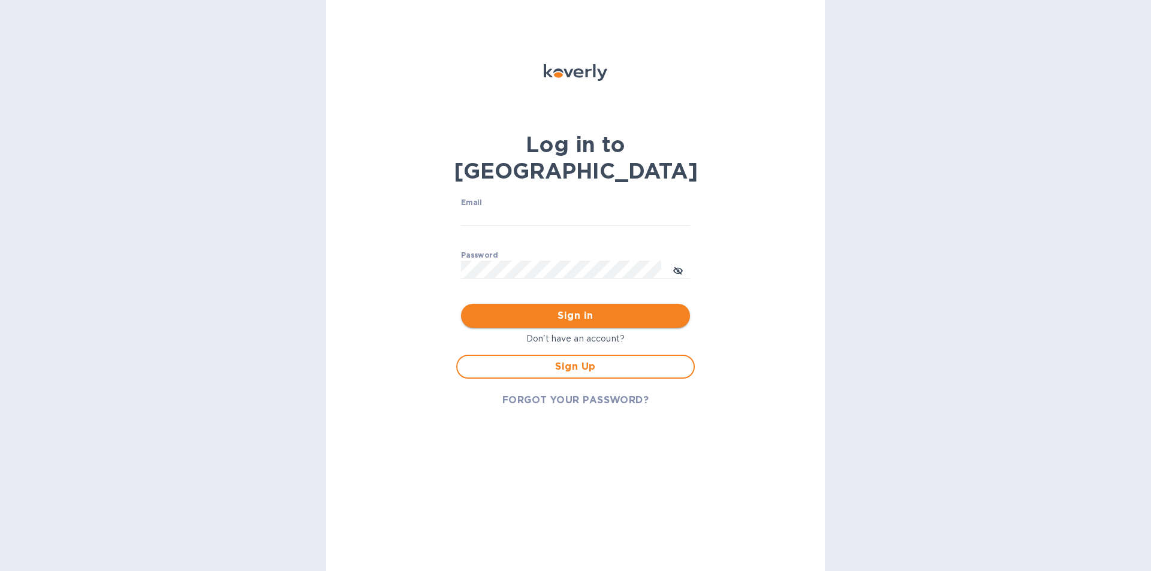
type input "[EMAIL_ADDRESS][DOMAIN_NAME]"
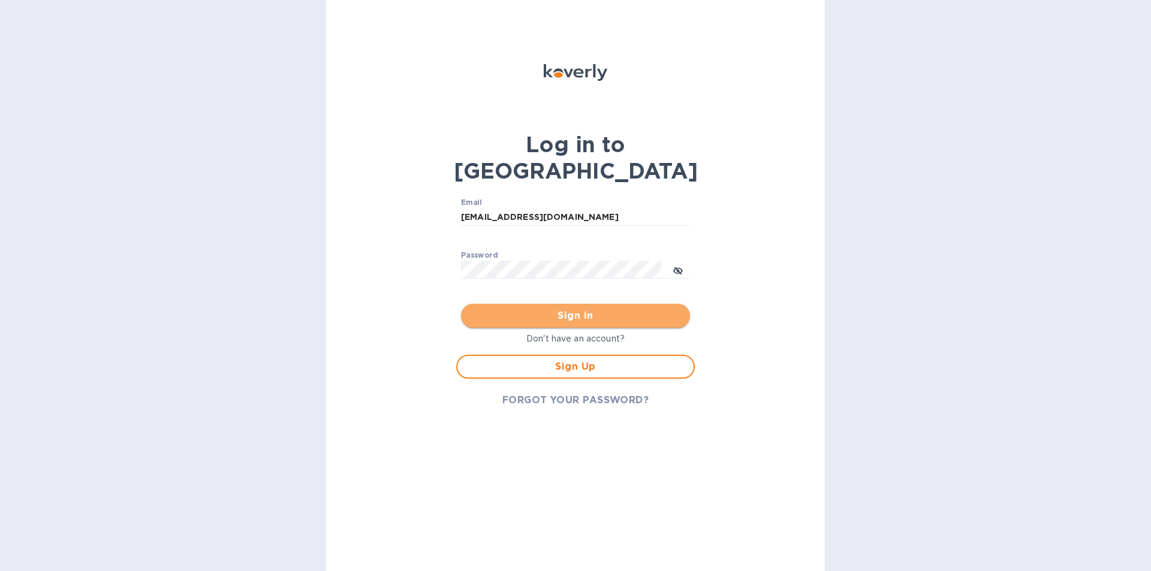
click at [576, 309] on span "Sign in" at bounding box center [576, 316] width 210 height 14
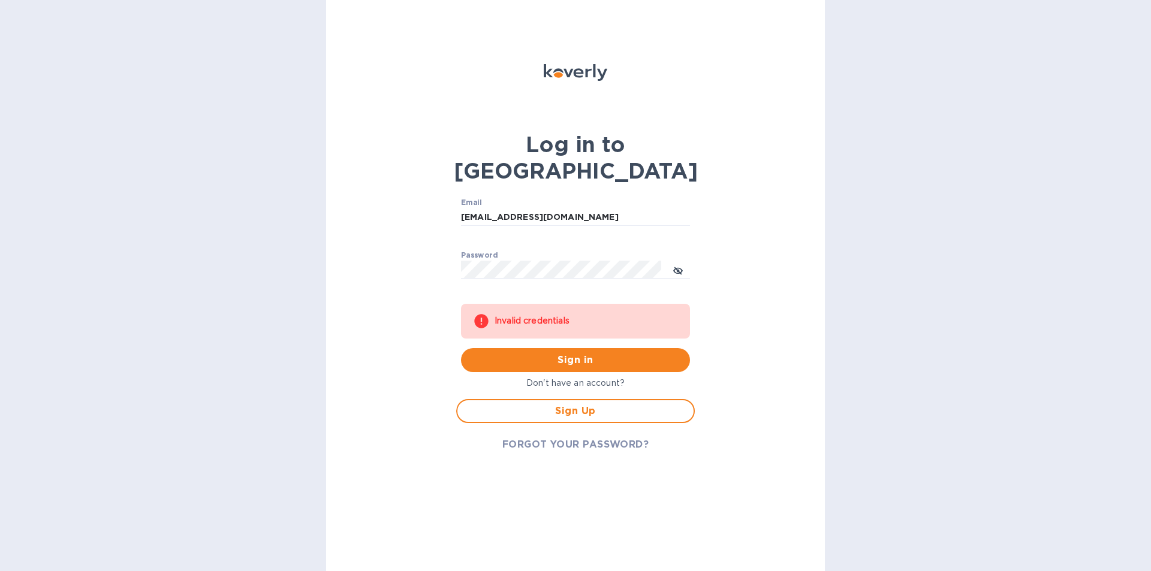
click at [803, 252] on div "Log in to Koverly Email [EMAIL_ADDRESS][DOMAIN_NAME] ​ Password ​ Invalid crede…" at bounding box center [575, 285] width 499 height 571
